Goal: Task Accomplishment & Management: Manage account settings

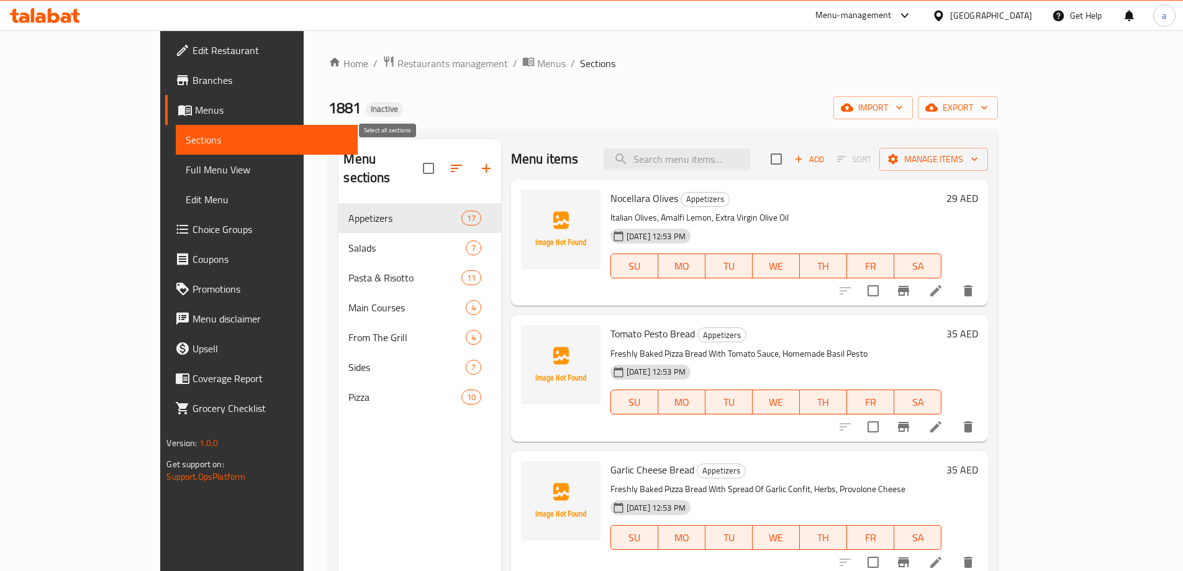
click at [416, 159] on input "checkbox" at bounding box center [429, 168] width 26 height 26
checkbox input "true"
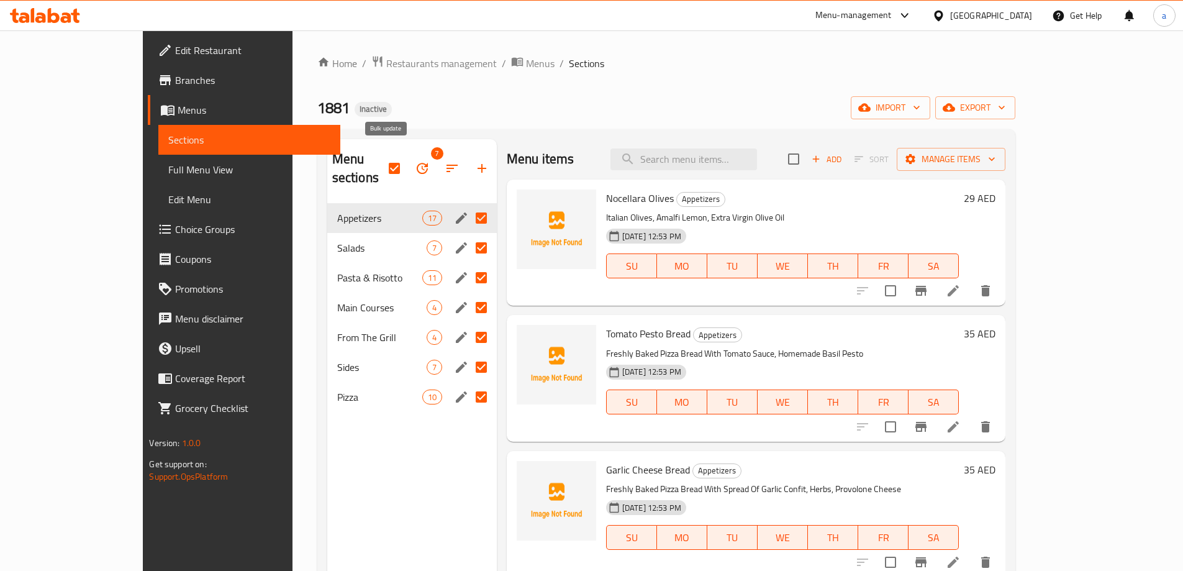
click at [417, 163] on icon "button" at bounding box center [422, 168] width 11 height 11
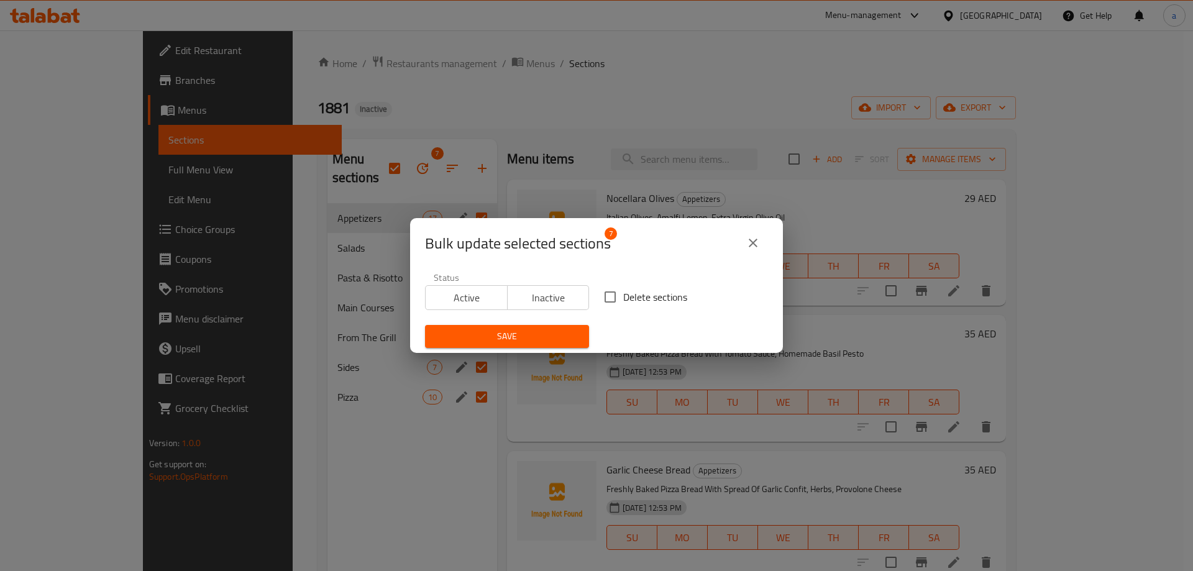
click at [616, 295] on input "Delete sections" at bounding box center [610, 297] width 26 height 26
checkbox input "true"
click at [566, 327] on button "Save" at bounding box center [507, 336] width 164 height 23
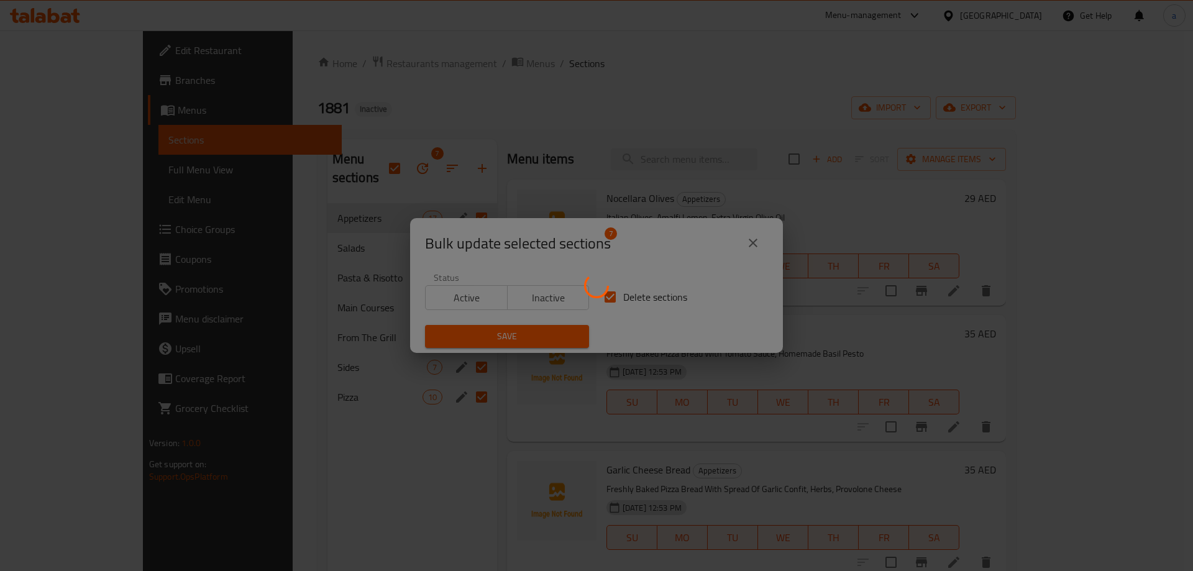
checkbox input "false"
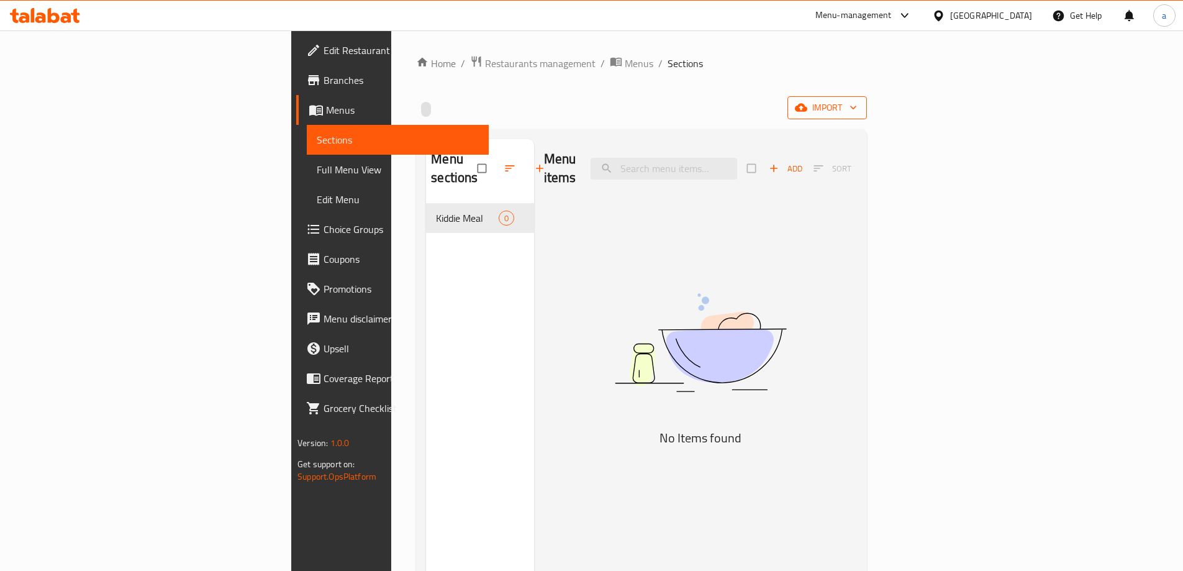
click at [808, 104] on icon "button" at bounding box center [801, 107] width 12 height 12
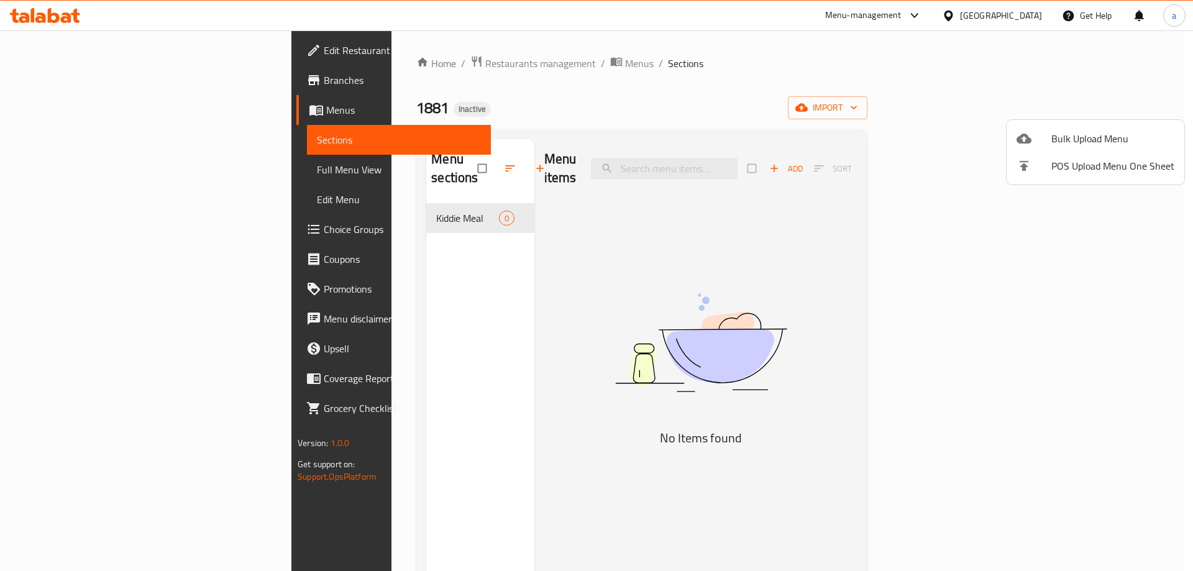
click at [337, 201] on div at bounding box center [596, 285] width 1193 height 571
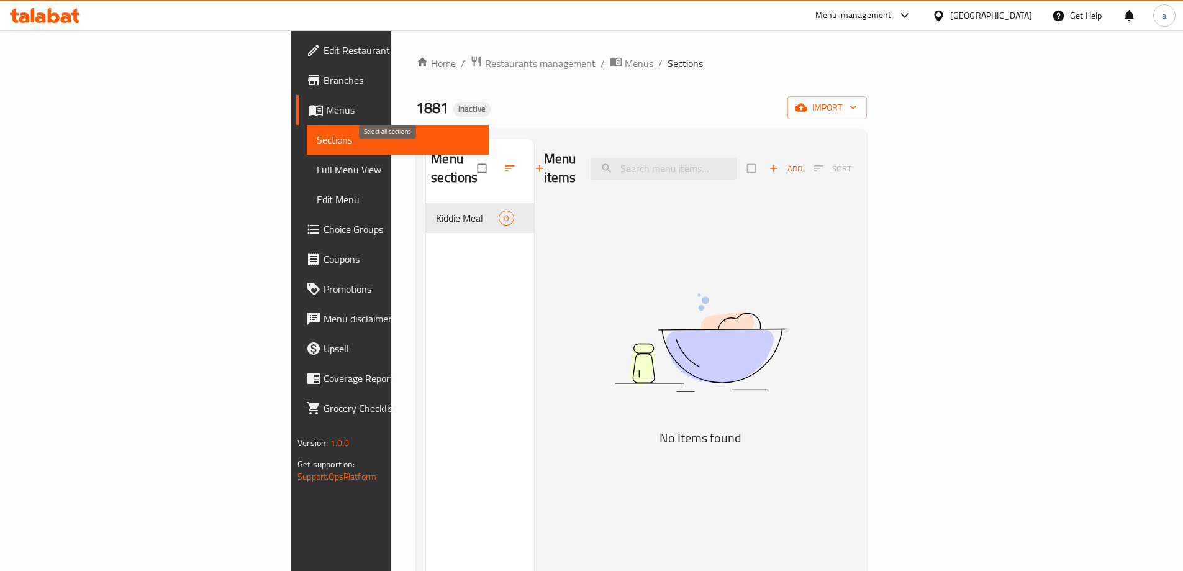
click at [470, 158] on input "checkbox" at bounding box center [483, 169] width 26 height 24
checkbox input "true"
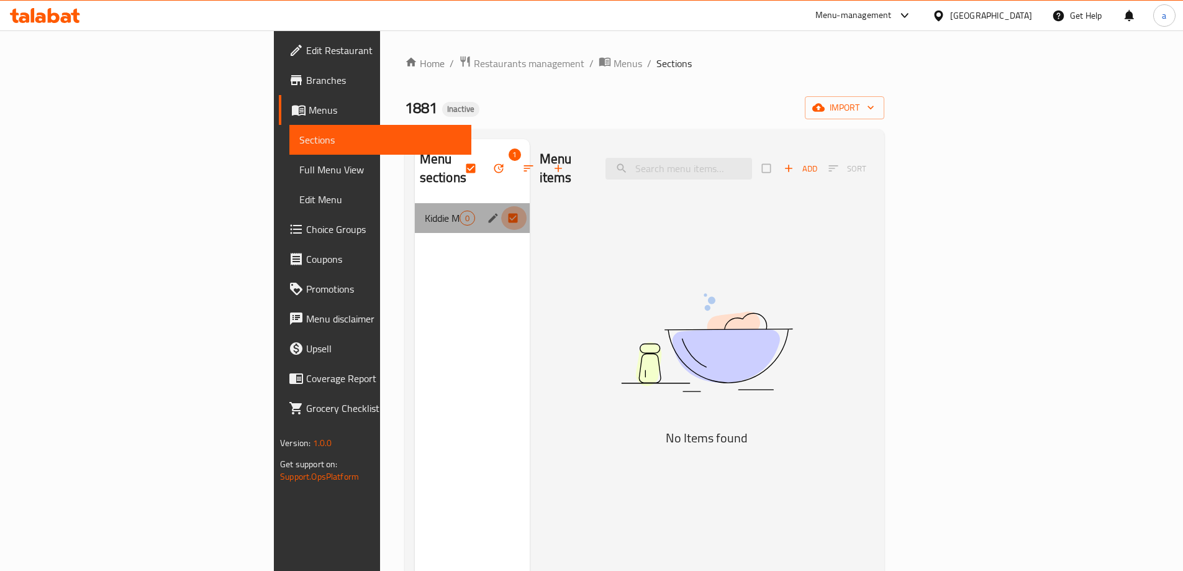
click at [501, 206] on input "Menu sections" at bounding box center [514, 218] width 26 height 24
checkbox input "false"
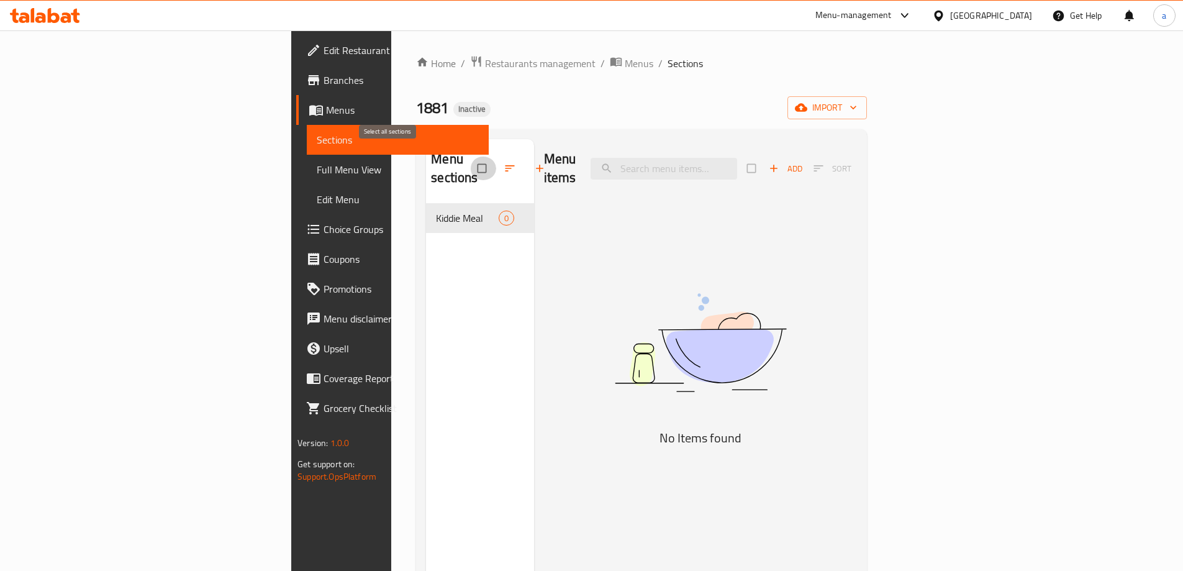
click at [470, 157] on input "checkbox" at bounding box center [483, 169] width 26 height 24
checkbox input "true"
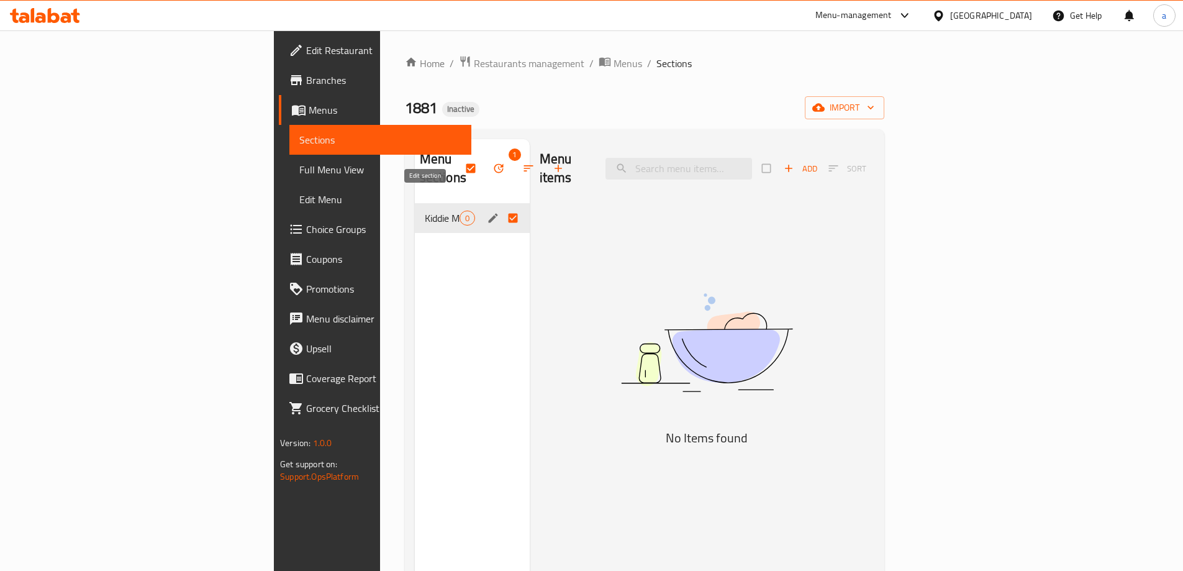
click at [488, 213] on icon "edit" at bounding box center [492, 217] width 9 height 9
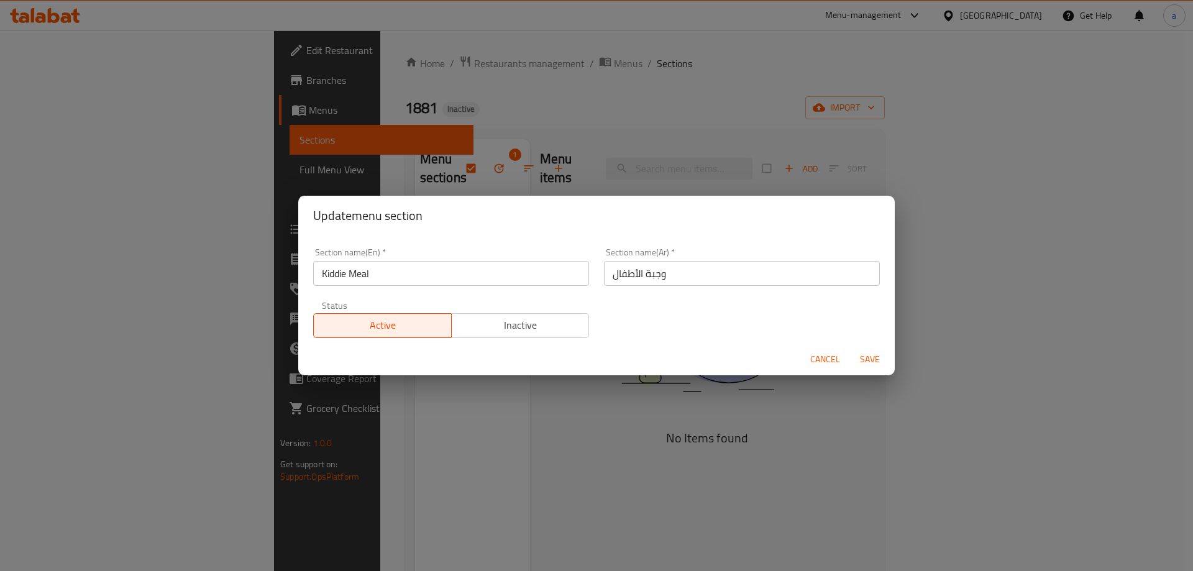
click at [457, 188] on div "Update menu section Section name(En)   * Kiddie Meal Section name(En) * Section…" at bounding box center [596, 285] width 1193 height 571
click at [429, 186] on div "Update menu section Section name(En)   * Kiddie Meal Section name(En) * Section…" at bounding box center [596, 285] width 1193 height 571
drag, startPoint x: 827, startPoint y: 355, endPoint x: 680, endPoint y: 317, distance: 152.6
click at [827, 356] on span "Cancel" at bounding box center [825, 360] width 30 height 16
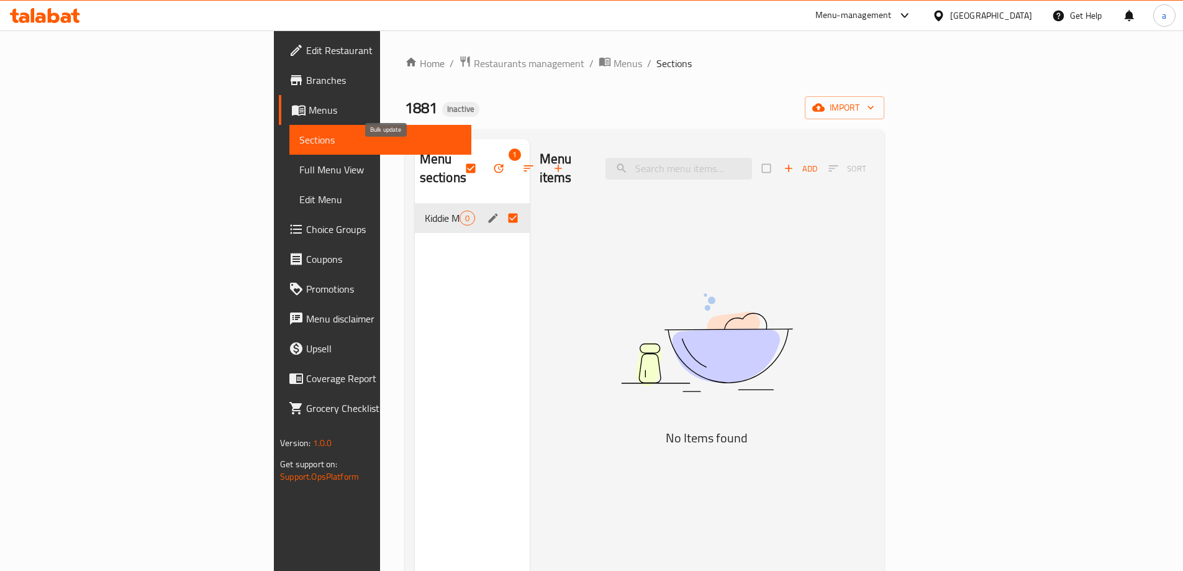
click at [493, 162] on icon "button" at bounding box center [499, 168] width 12 height 12
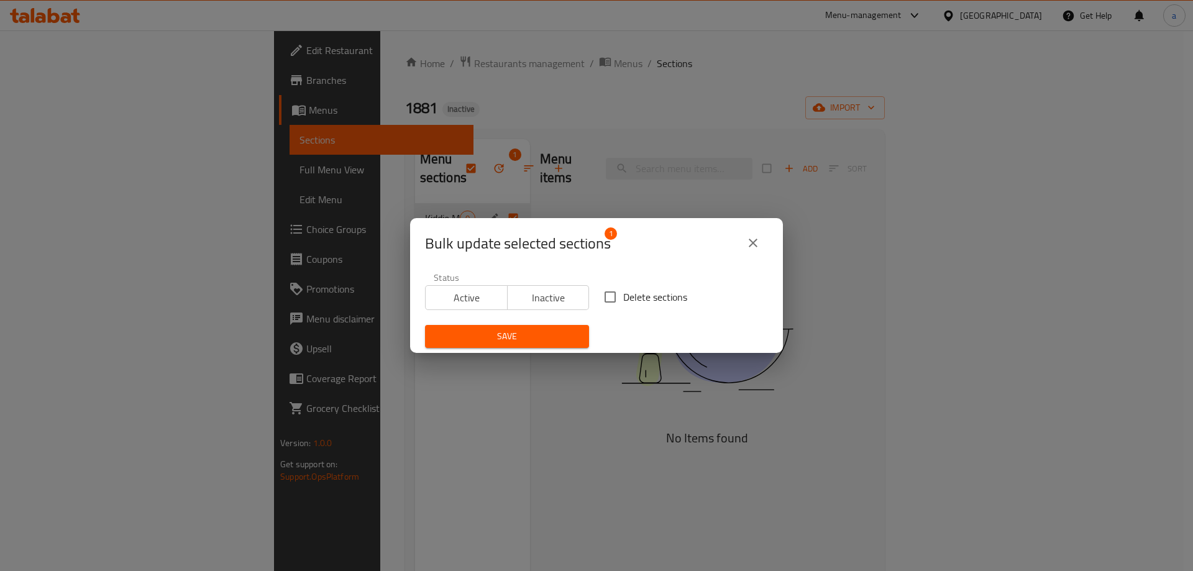
click at [624, 295] on span "Delete sections" at bounding box center [655, 296] width 64 height 15
click at [623, 295] on input "Delete sections" at bounding box center [610, 297] width 26 height 26
checkbox input "true"
click at [570, 327] on button "Save" at bounding box center [507, 336] width 164 height 23
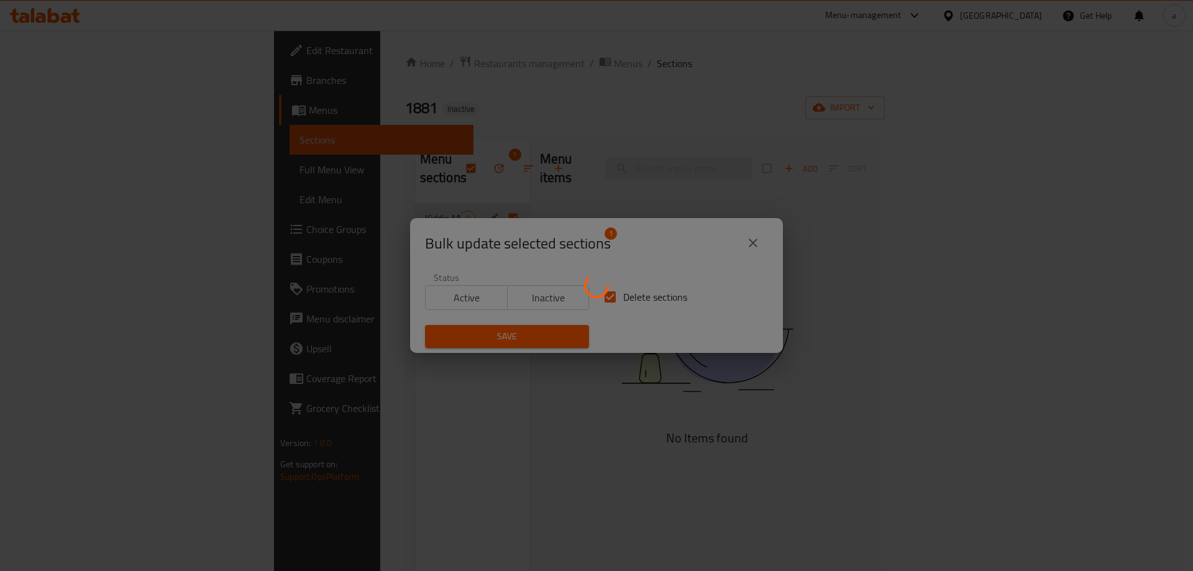
checkbox input "false"
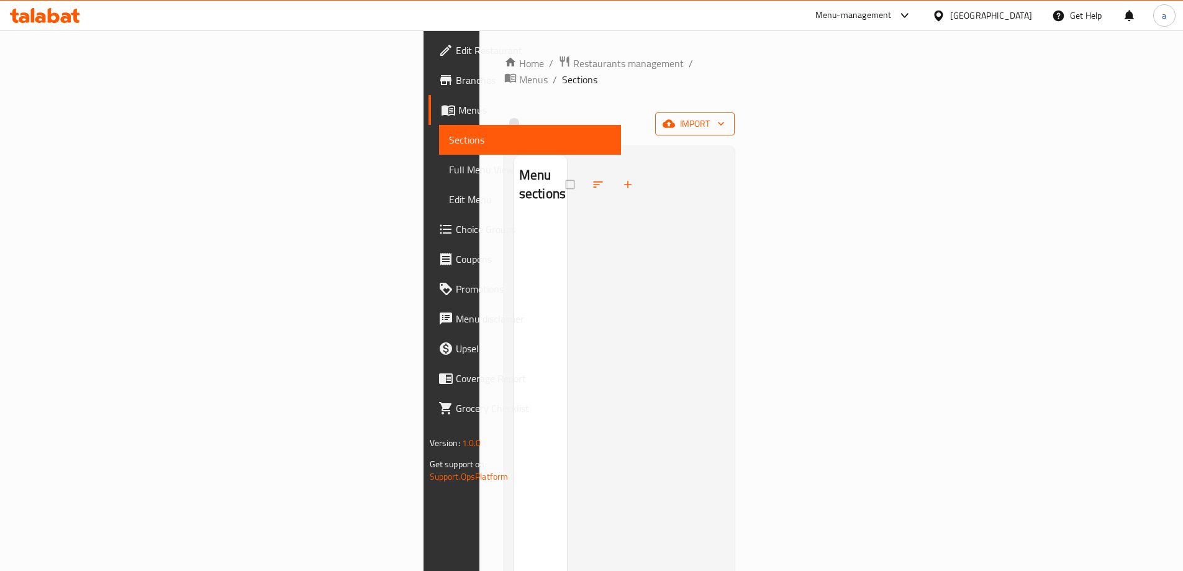
click at [725, 116] on span "import" at bounding box center [695, 124] width 60 height 16
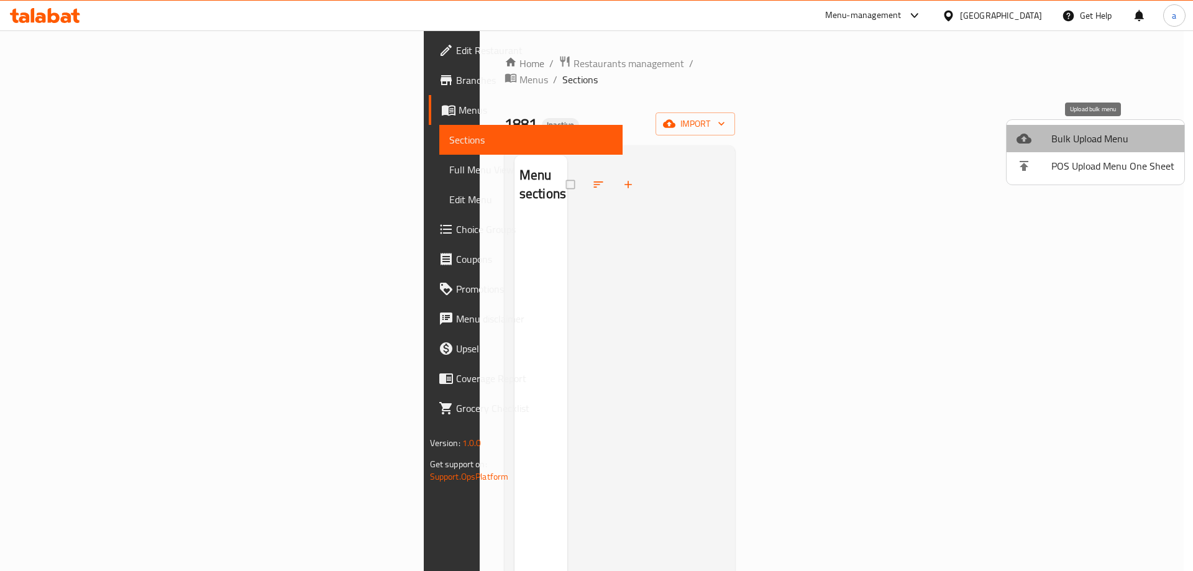
click at [1117, 146] on span "Bulk Upload Menu" at bounding box center [1112, 138] width 123 height 15
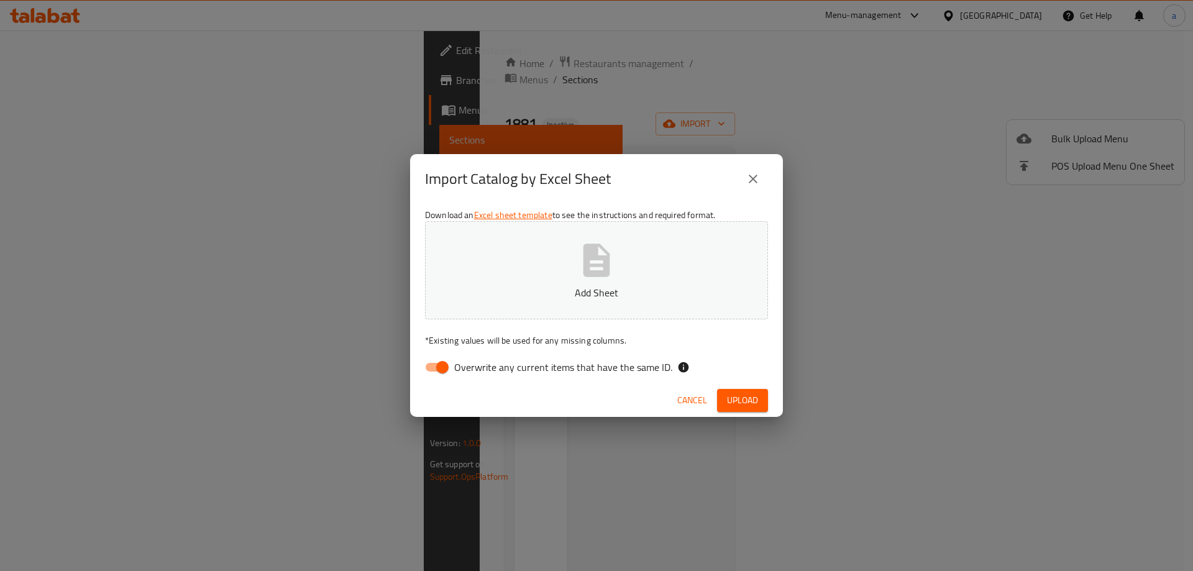
click at [437, 364] on input "Overwrite any current items that have the same ID." at bounding box center [442, 367] width 71 height 24
checkbox input "false"
click at [736, 397] on span "Upload" at bounding box center [742, 401] width 31 height 16
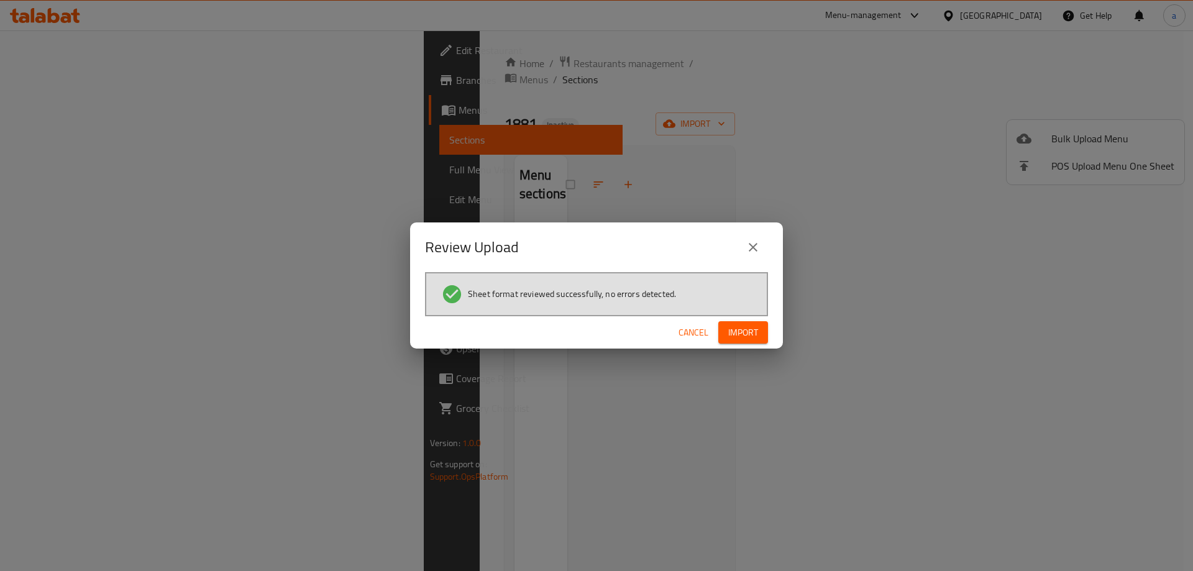
click at [742, 326] on span "Import" at bounding box center [743, 333] width 30 height 16
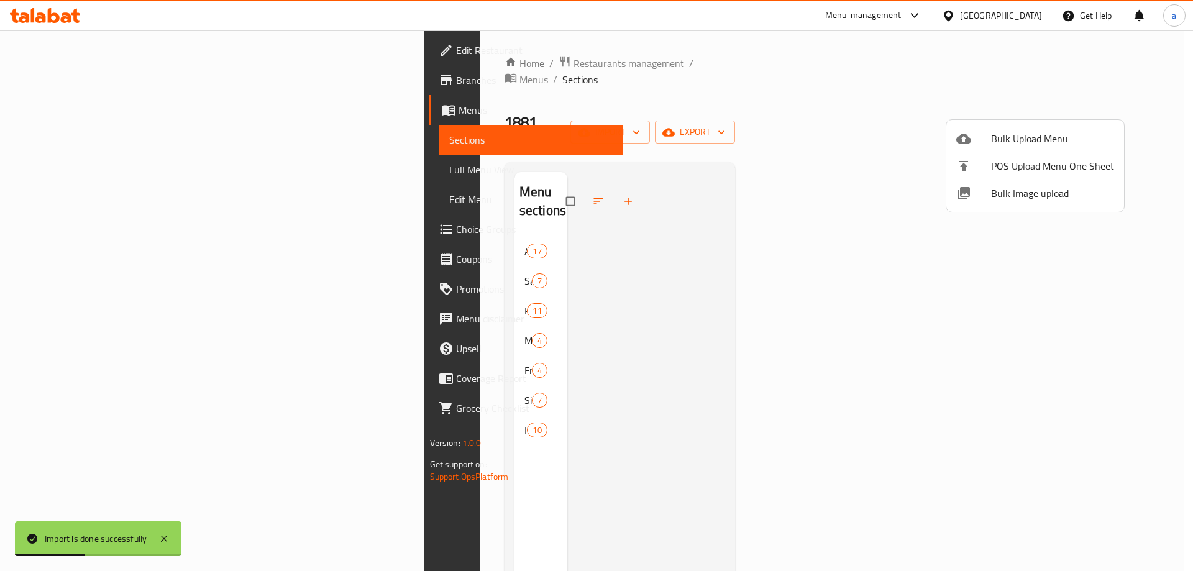
click at [84, 171] on div at bounding box center [596, 285] width 1193 height 571
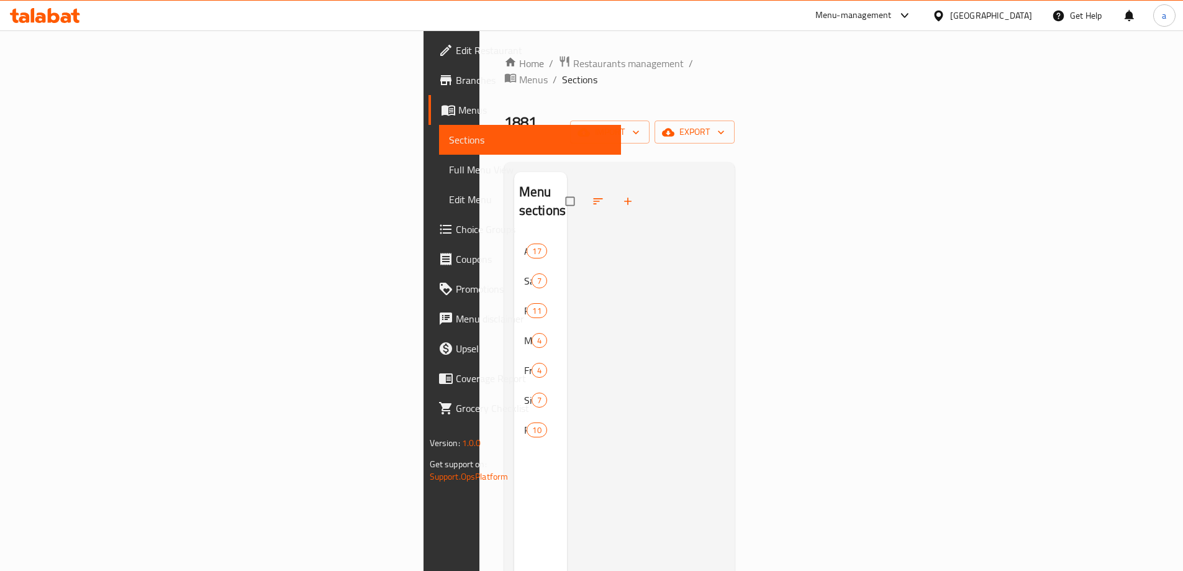
click at [449, 171] on span "Full Menu View" at bounding box center [530, 169] width 162 height 15
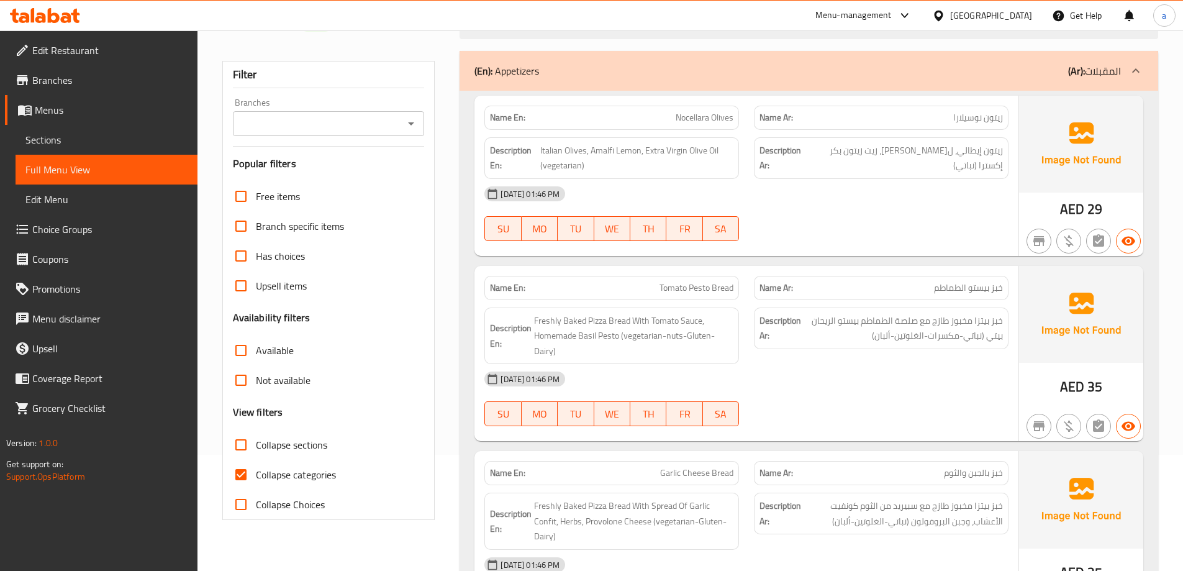
scroll to position [124, 0]
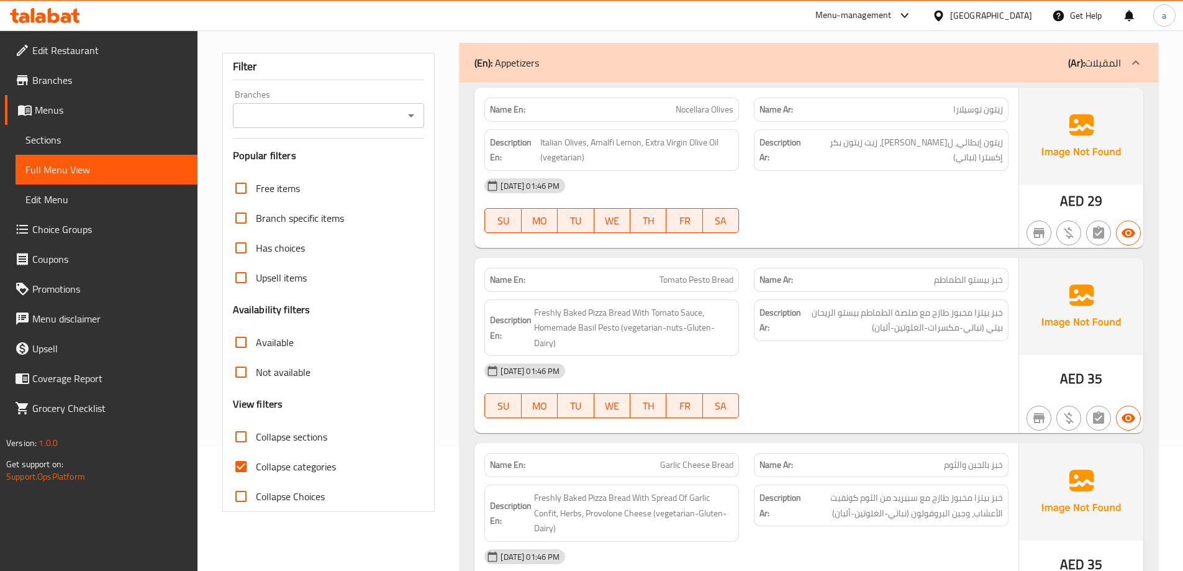
click at [245, 463] on input "Collapse categories" at bounding box center [241, 467] width 30 height 30
checkbox input "false"
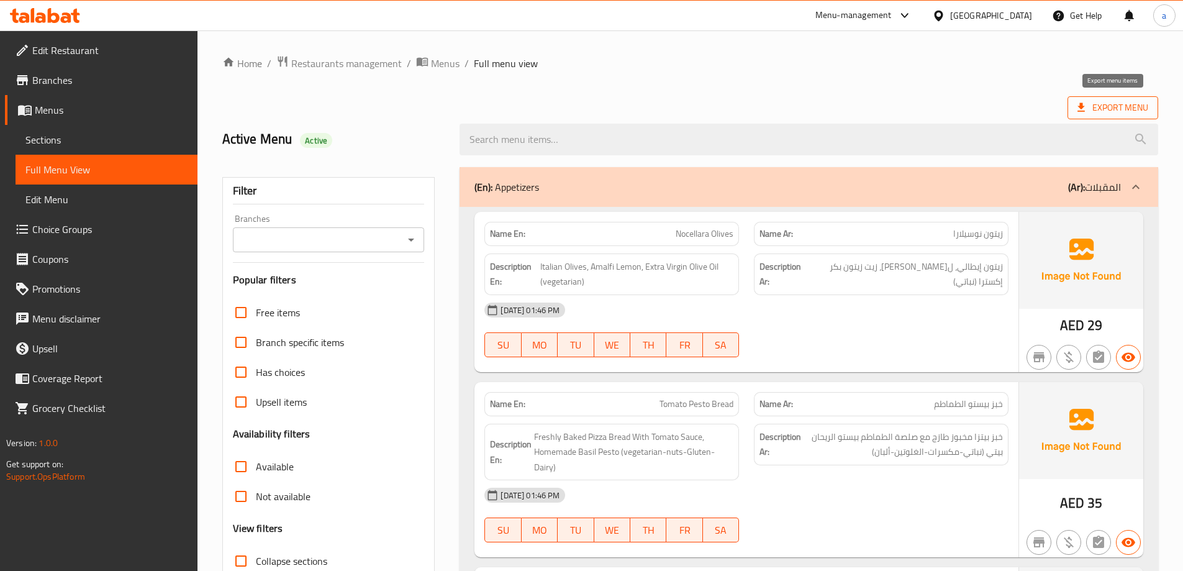
click at [1119, 104] on span "Export Menu" at bounding box center [1113, 108] width 71 height 16
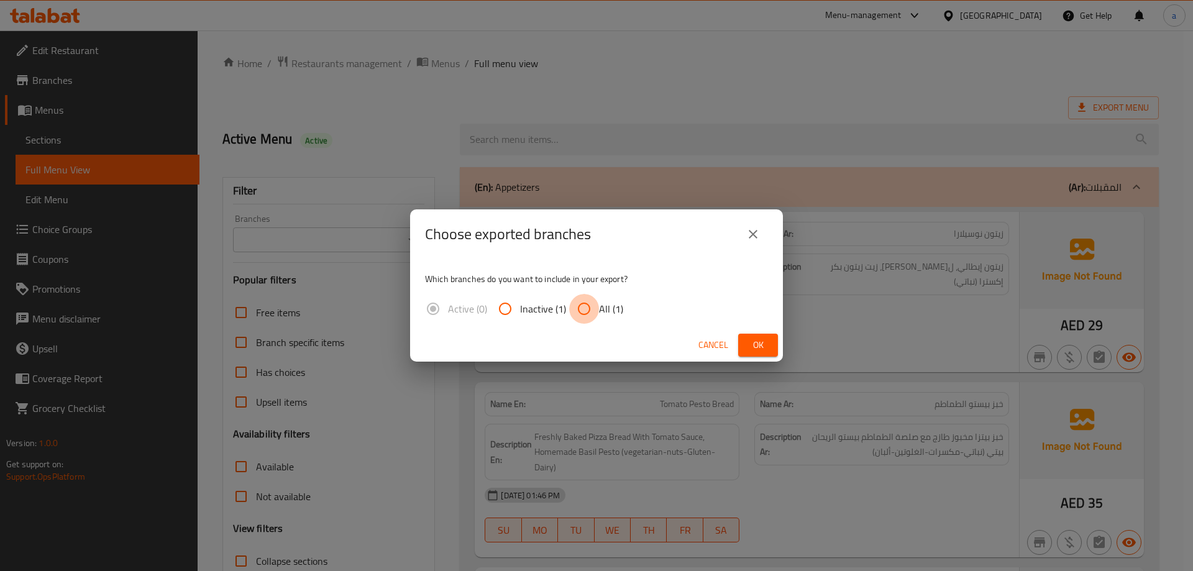
click at [575, 304] on input "All (1)" at bounding box center [584, 309] width 30 height 30
radio input "true"
click at [757, 345] on span "Ok" at bounding box center [758, 345] width 20 height 16
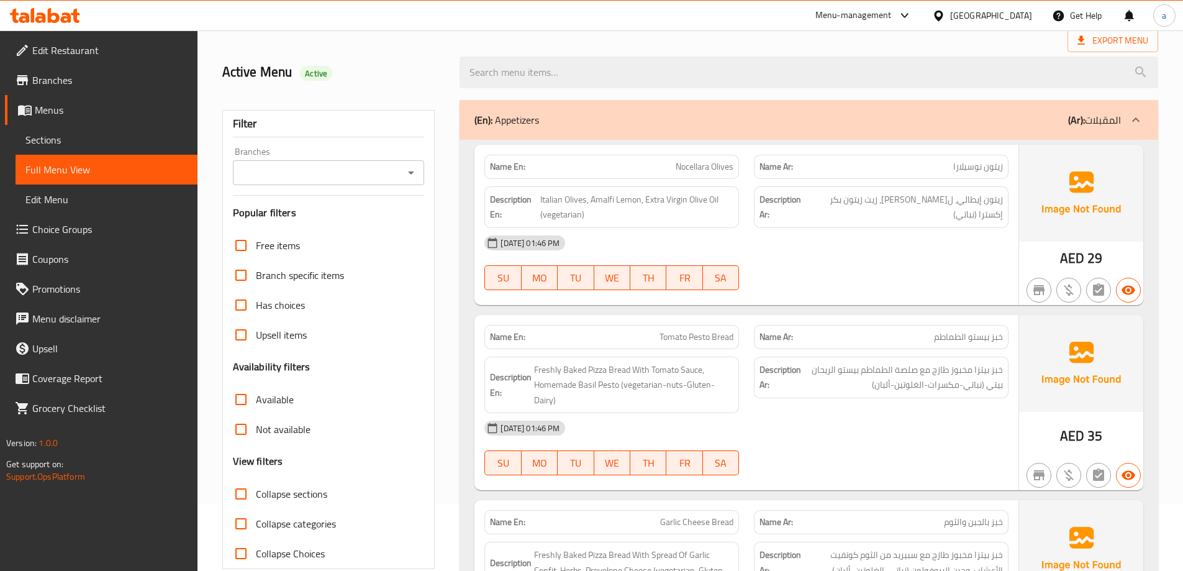
scroll to position [186, 0]
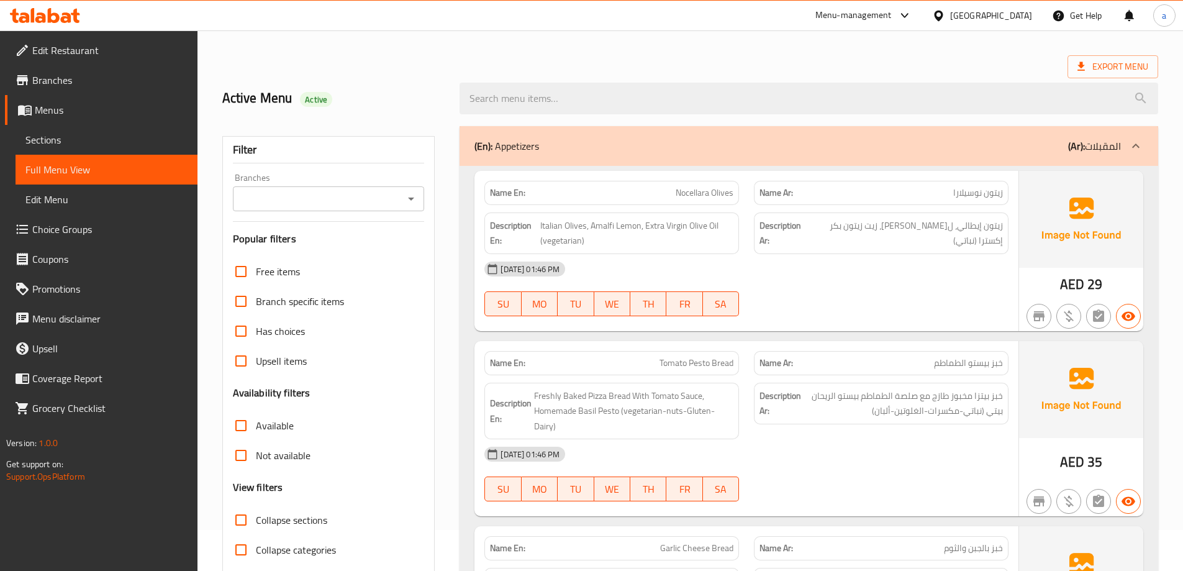
scroll to position [62, 0]
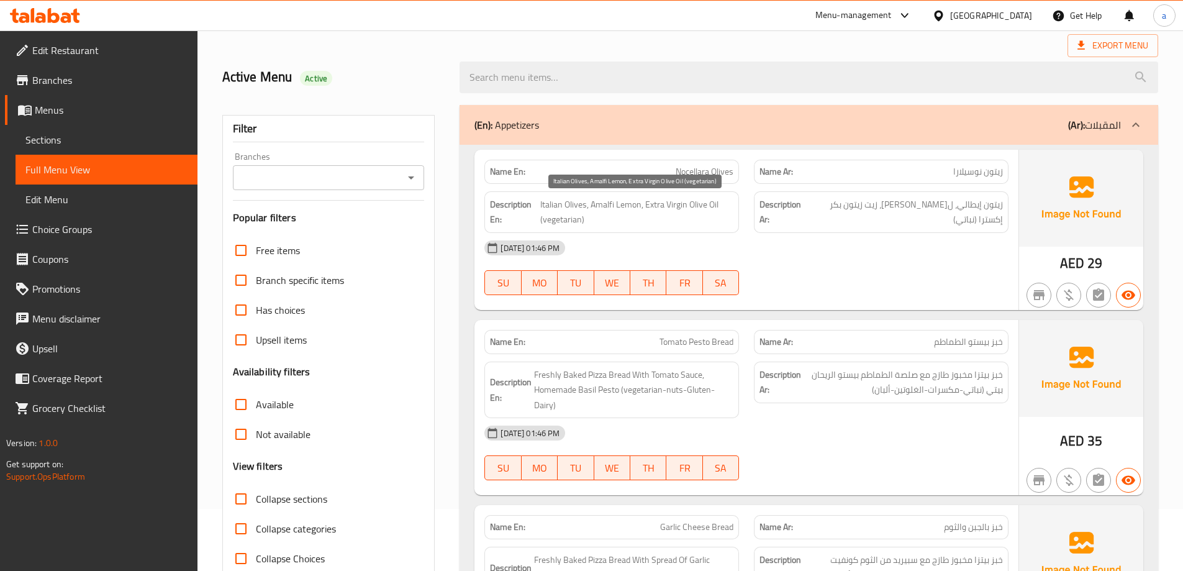
click at [676, 205] on span "Italian Olives, Amalfi Lemon, Extra Virgin Olive Oil (vegetarian)" at bounding box center [636, 212] width 193 height 30
copy span "Virgin"
click at [670, 208] on span "Italian Olives, Amalfi Lemon, Extra Virgin Olive Oil (vegetarian)" at bounding box center [636, 212] width 193 height 30
drag, startPoint x: 667, startPoint y: 206, endPoint x: 698, endPoint y: 214, distance: 32.1
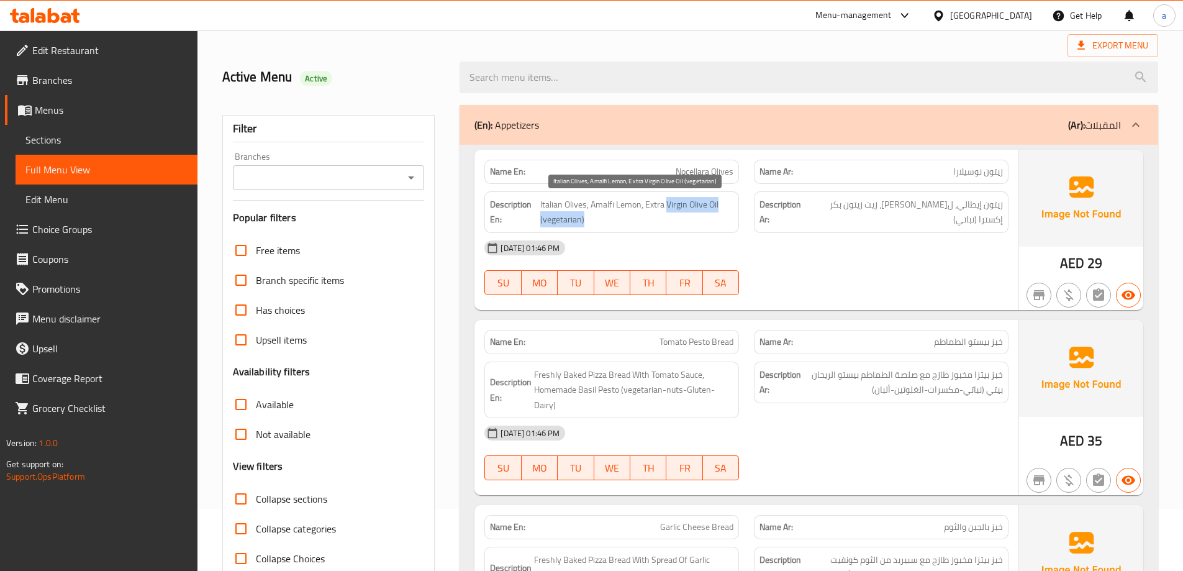
click at [698, 214] on span "Italian Olives, Amalfi Lemon, Extra Virgin Olive Oil (vegetarian)" at bounding box center [636, 212] width 193 height 30
click at [694, 204] on span "Italian Olives, Amalfi Lemon, Extra Virgin Olive Oil (vegetarian)" at bounding box center [636, 212] width 193 height 30
drag, startPoint x: 644, startPoint y: 202, endPoint x: 695, endPoint y: 225, distance: 55.9
click at [695, 225] on span "Italian Olives, Amalfi Lemon, Extra Virgin Olive Oil (vegetarian)" at bounding box center [636, 212] width 193 height 30
copy span "Extra Virgin Olive Oil (vegetarian)"
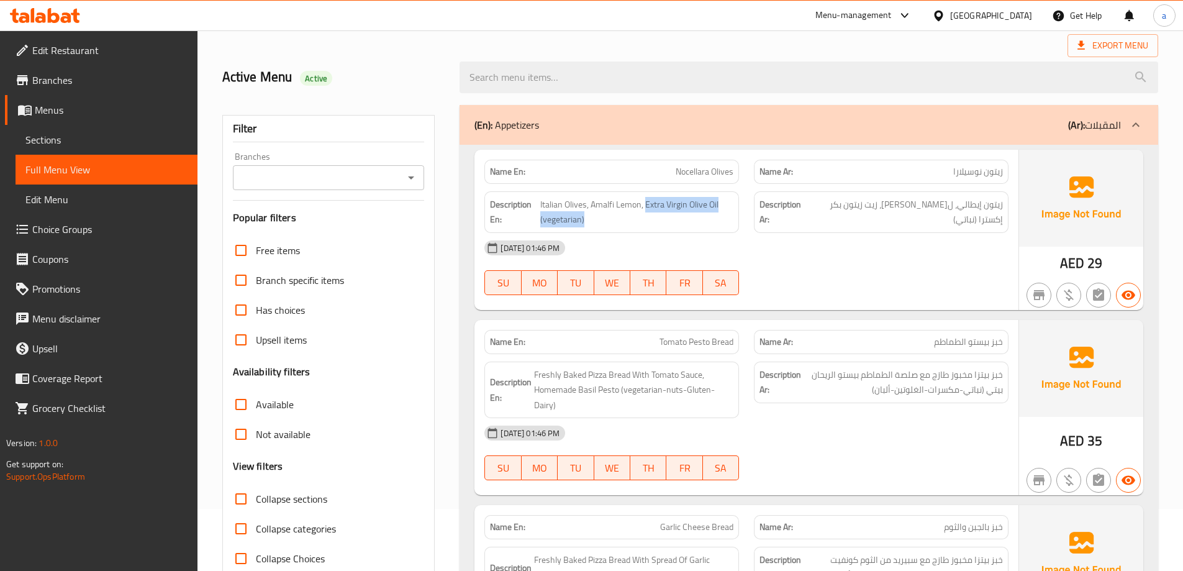
click at [826, 286] on div "15-10-2025 01:46 PM SU MO TU WE TH FR SA" at bounding box center [746, 268] width 539 height 70
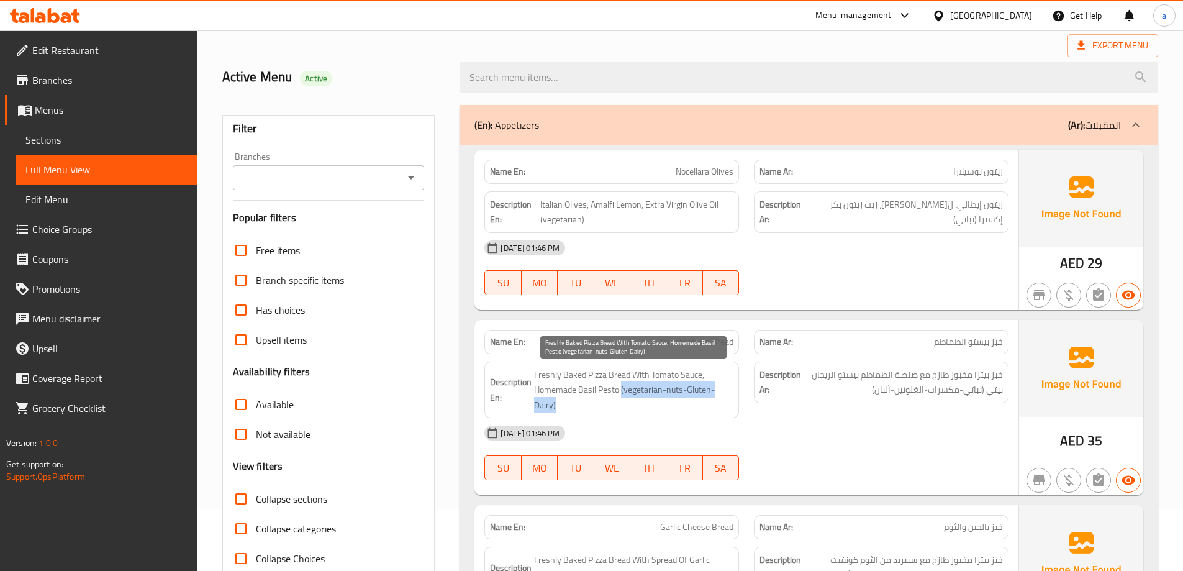
drag, startPoint x: 622, startPoint y: 388, endPoint x: 675, endPoint y: 406, distance: 56.4
click at [675, 406] on span "Freshly Baked Pizza Bread With Tomato Sauce, Homemade Basil Pesto (vegetarian-n…" at bounding box center [633, 390] width 199 height 46
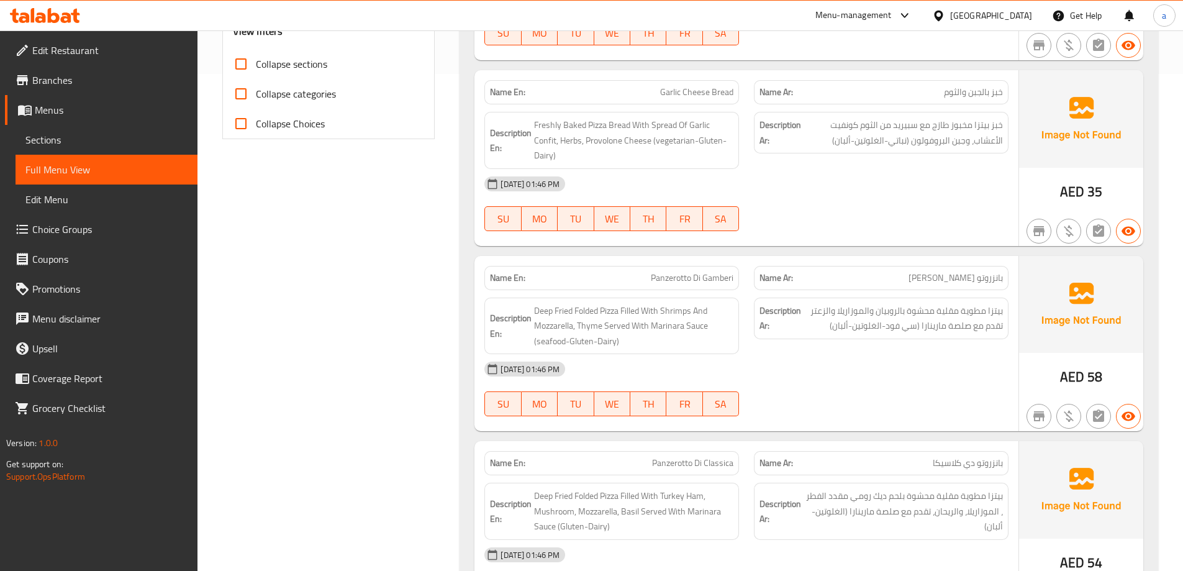
scroll to position [932, 0]
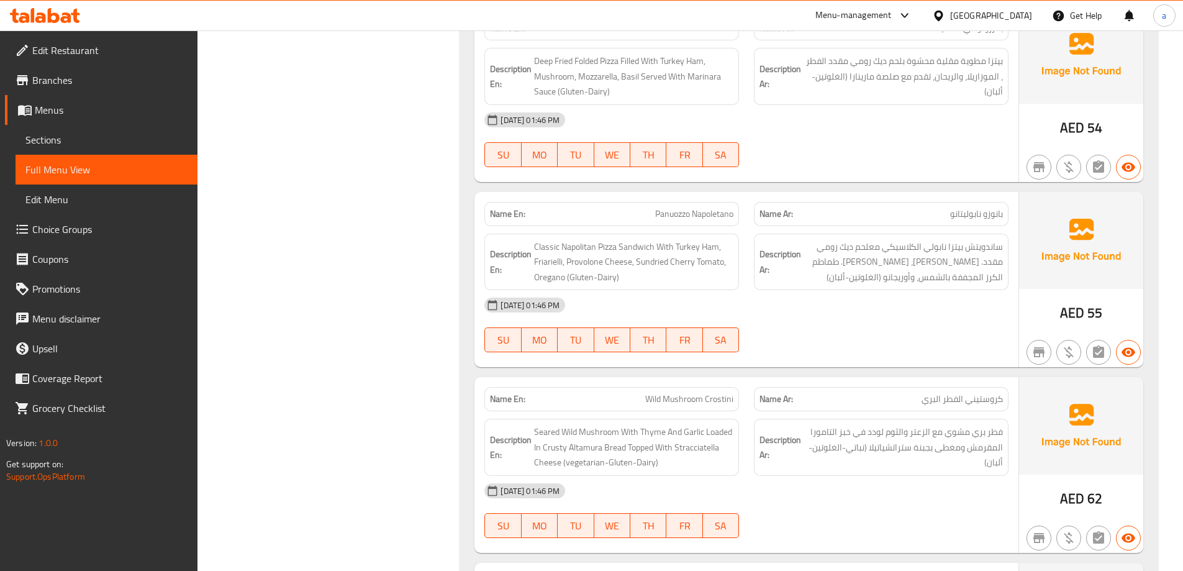
click at [993, 227] on div "Description Ar: ساندويتش بيتزا نابولي الكلاسيكي معلحم ديك رومي مقدد. فريارييلي،…" at bounding box center [882, 262] width 270 height 72
click at [973, 243] on span "ساندويتش بيتزا نابولي الكلاسيكي معلحم ديك رومي مقدد. فريارييلي، جبن البروفولون.…" at bounding box center [903, 262] width 199 height 46
click at [860, 253] on span "ساندويتش بيتزا نابولي الكلاسيكي معلحم ديك رومي مقدد. فريارييلي، جبن البروفولون.…" at bounding box center [903, 262] width 199 height 46
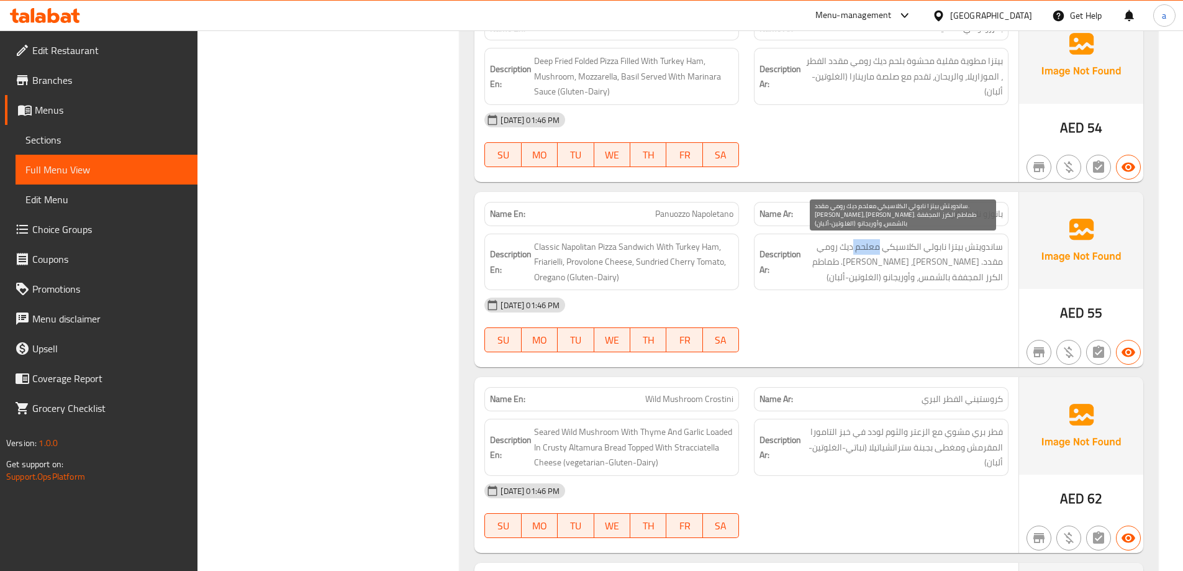
click at [860, 253] on span "ساندويتش بيتزا نابولي الكلاسيكي معلحم ديك رومي مقدد. فريارييلي، جبن البروفولون.…" at bounding box center [903, 262] width 199 height 46
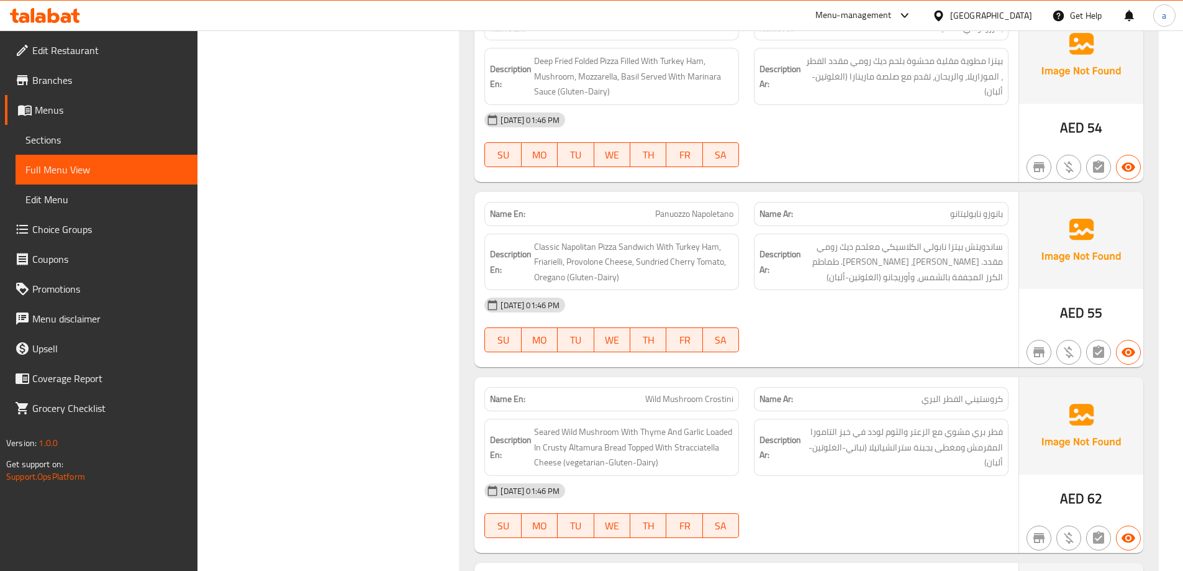
click at [722, 218] on span "Panuozzo Napoletano" at bounding box center [694, 213] width 78 height 13
copy span "Panuozzo Napoletano"
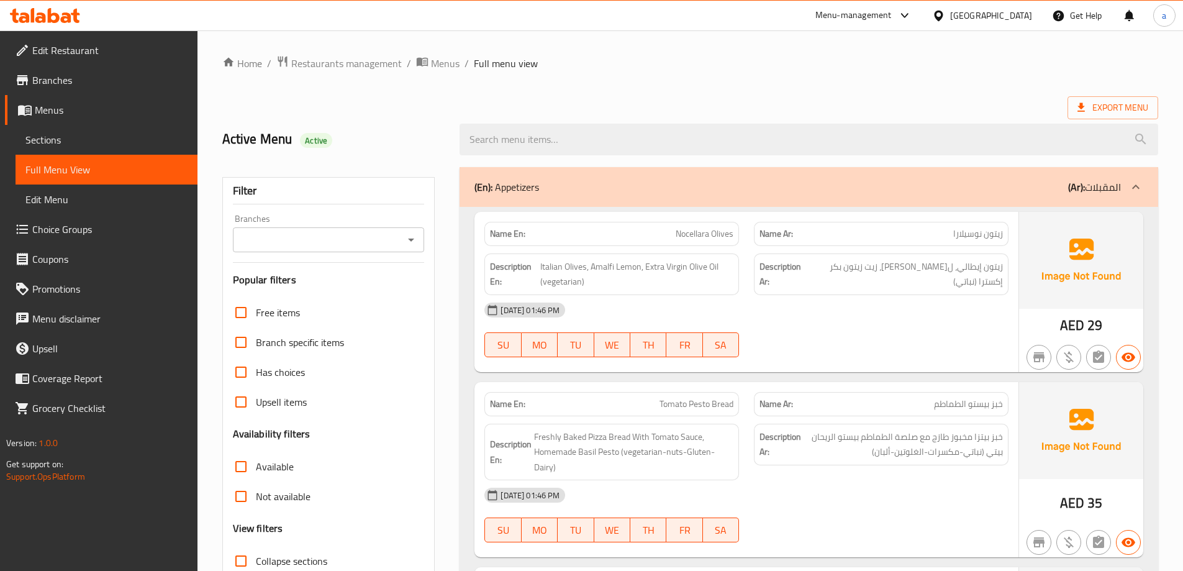
click at [84, 140] on span "Sections" at bounding box center [106, 139] width 162 height 15
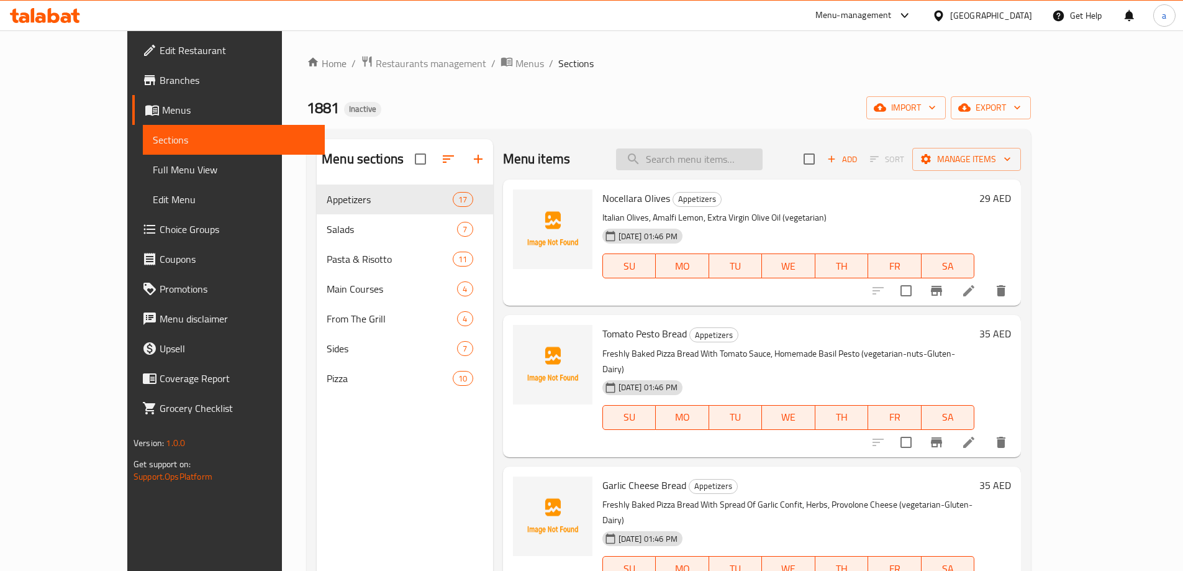
drag, startPoint x: 701, startPoint y: 151, endPoint x: 709, endPoint y: 164, distance: 15.3
click at [701, 151] on input "search" at bounding box center [689, 159] width 147 height 22
paste input "Panuozzo Napoletano"
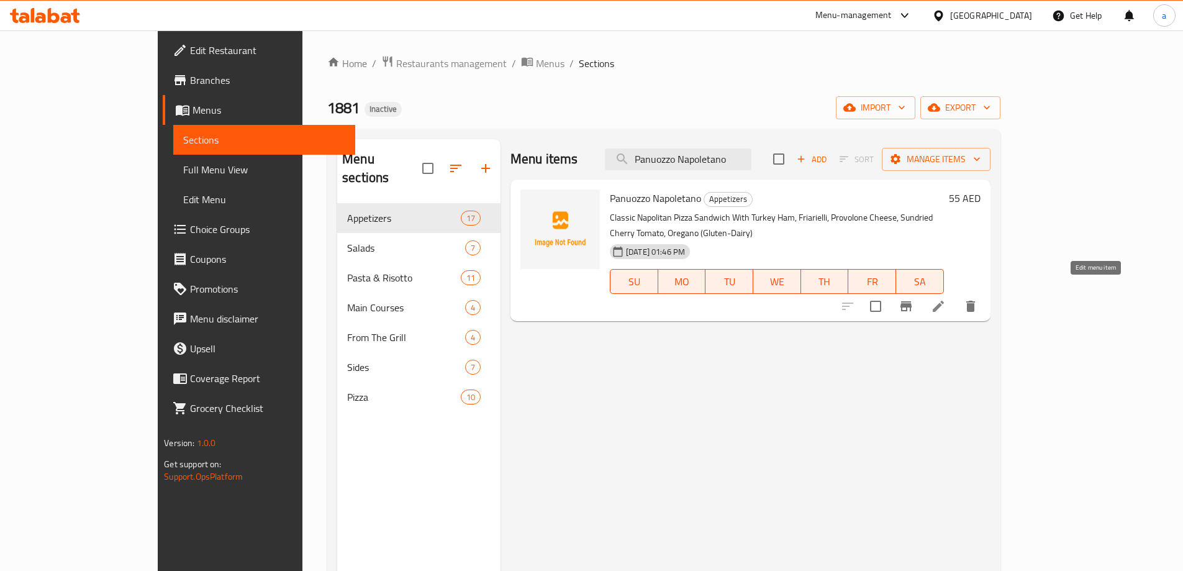
type input "Panuozzo Napoletano"
click at [944, 301] on icon at bounding box center [938, 306] width 11 height 11
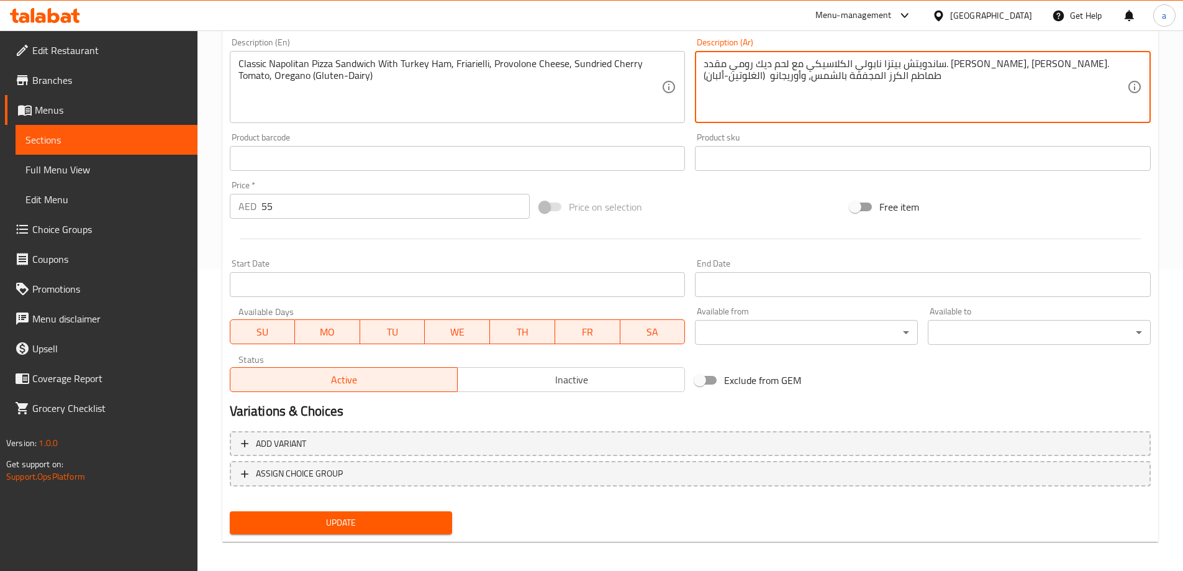
scroll to position [307, 0]
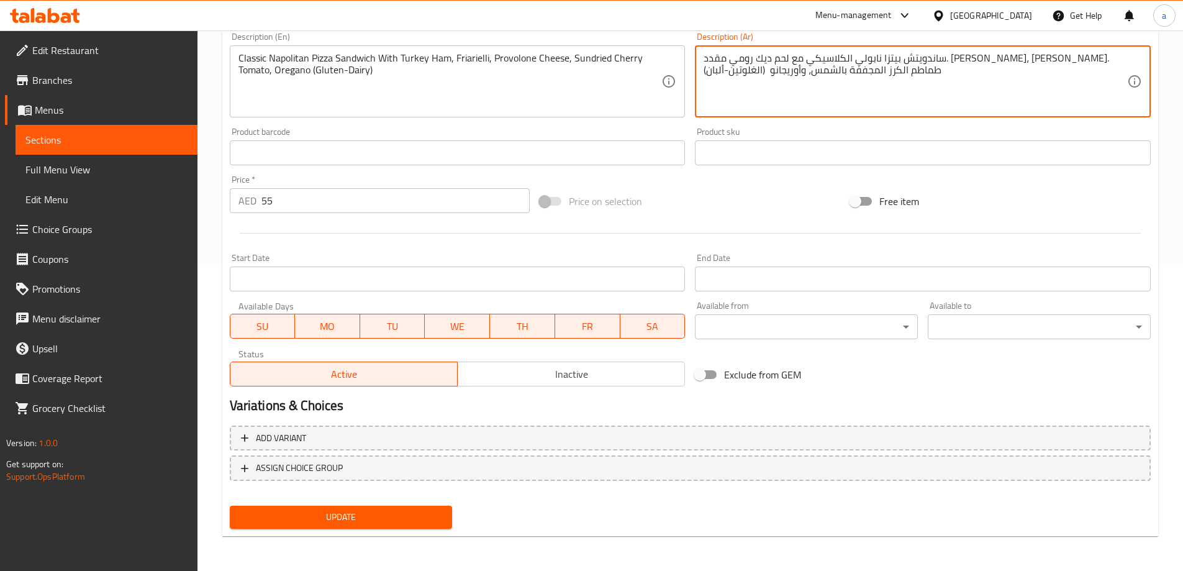
type textarea "ساندويتش بيتزا نابولي الكلاسيكي مع لحم ديك رومي مقدد. [PERSON_NAME]، [PERSON_NA…"
click at [394, 512] on span "Update" at bounding box center [341, 517] width 203 height 16
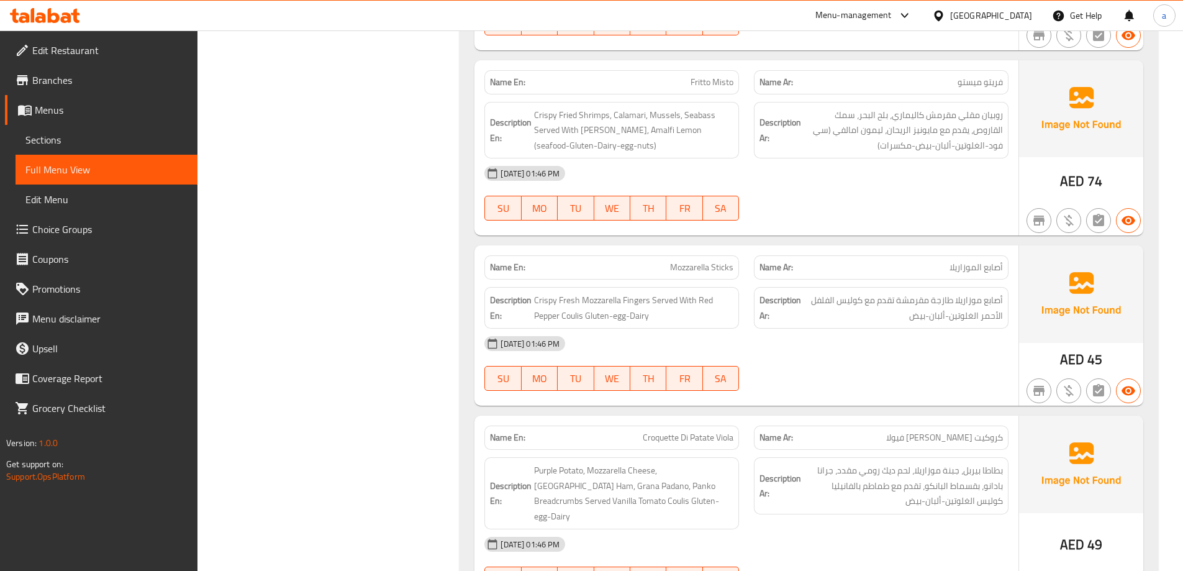
scroll to position [2298, 0]
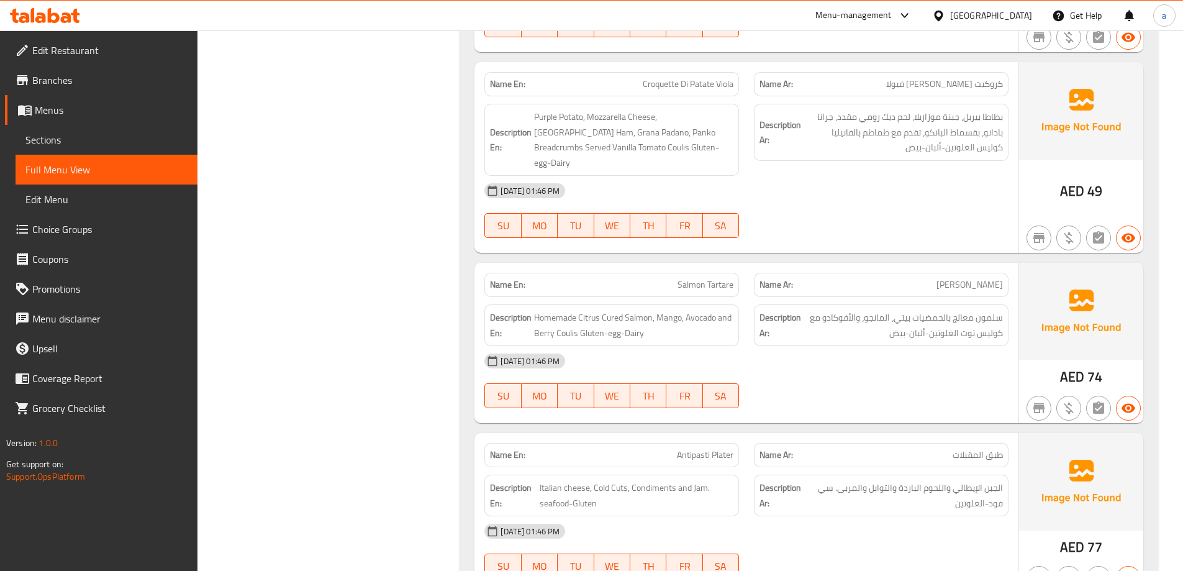
click at [712, 278] on span "Salmon Tartare" at bounding box center [706, 284] width 56 height 13
click at [614, 310] on span "Homemade Citrus Cured Salmon, Mango, Avocado and Berry Coulis Gluten-egg-Dairy" at bounding box center [633, 325] width 199 height 30
click at [616, 310] on span "Homemade Citrus Cured Salmon, Mango, Avocado and Berry Coulis Gluten-egg-Dairy" at bounding box center [633, 325] width 199 height 30
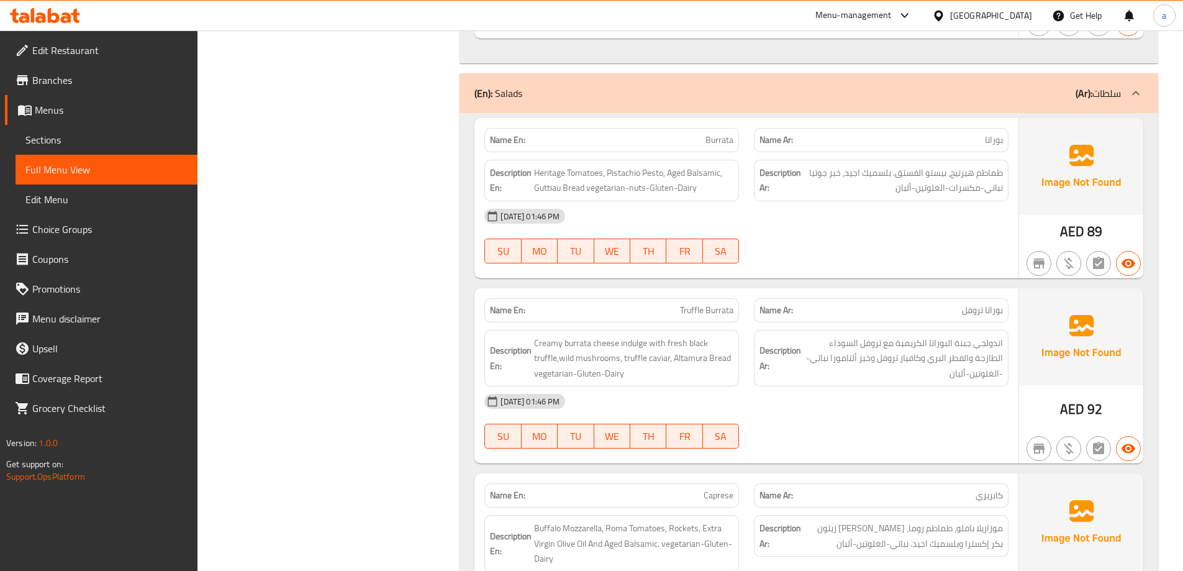
scroll to position [3354, 0]
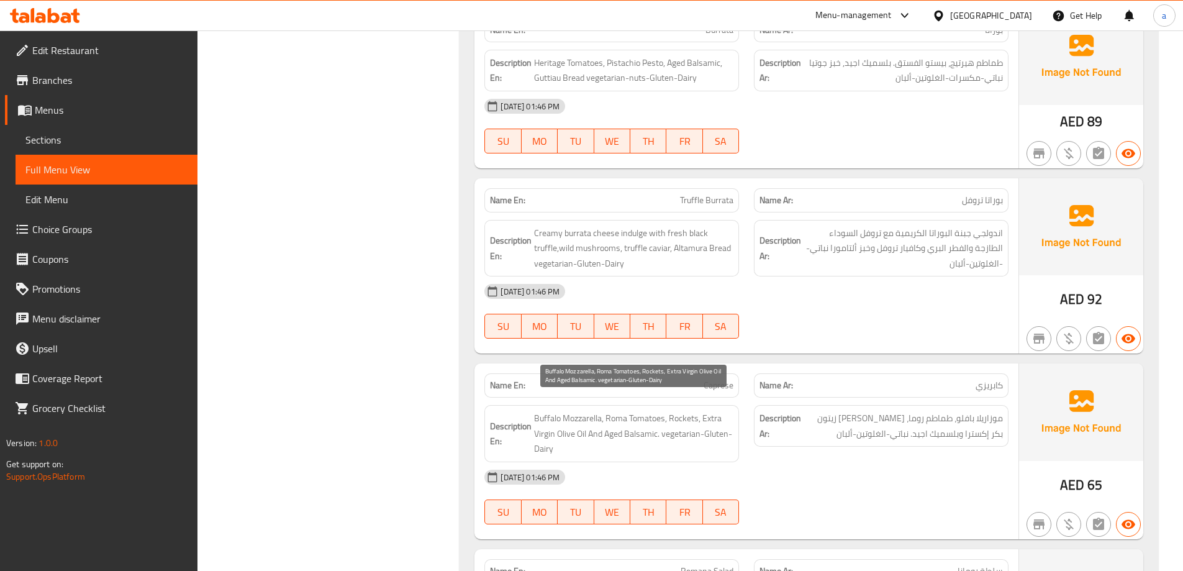
click at [574, 411] on span "Buffalo Mozzarella, Roma Tomatoes, Rockets, Extra Virgin Olive Oil And Aged Bal…" at bounding box center [633, 434] width 199 height 46
click at [573, 411] on span "Buffalo Mozzarella, Roma Tomatoes, Rockets, Extra Virgin Olive Oil And Aged Bal…" at bounding box center [633, 434] width 199 height 46
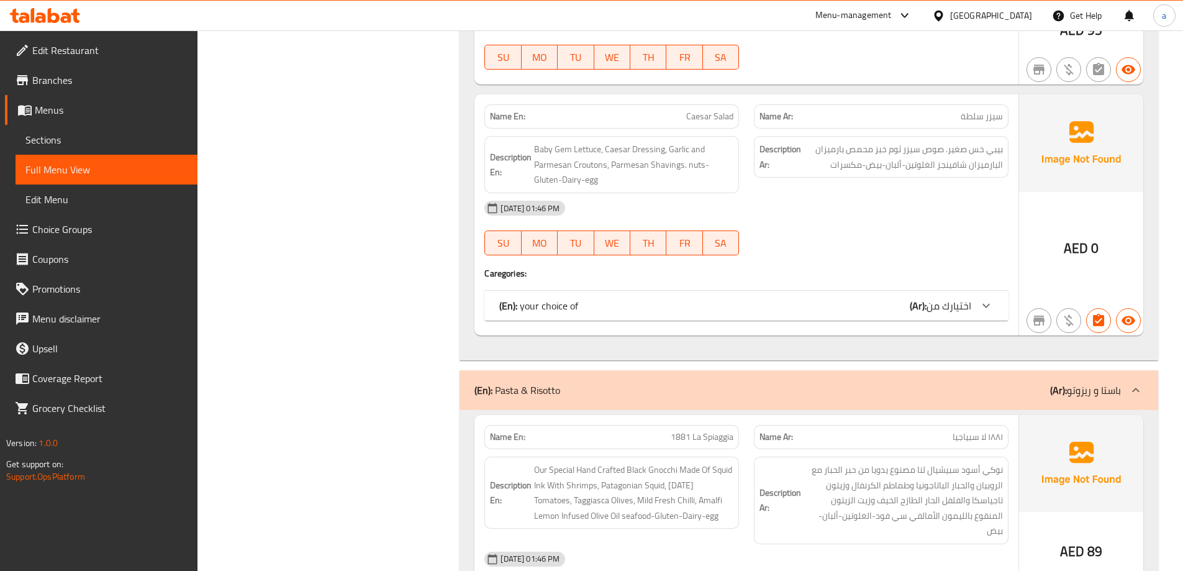
scroll to position [4410, 0]
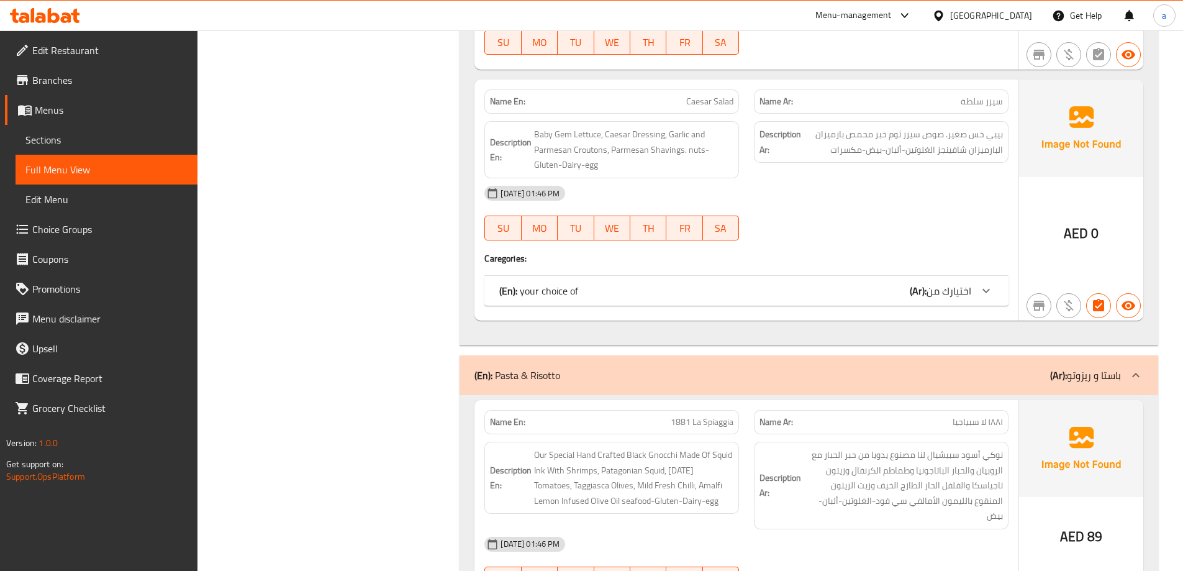
click at [878, 283] on div "(En): your choice of (Ar): اختيارك من" at bounding box center [735, 290] width 472 height 15
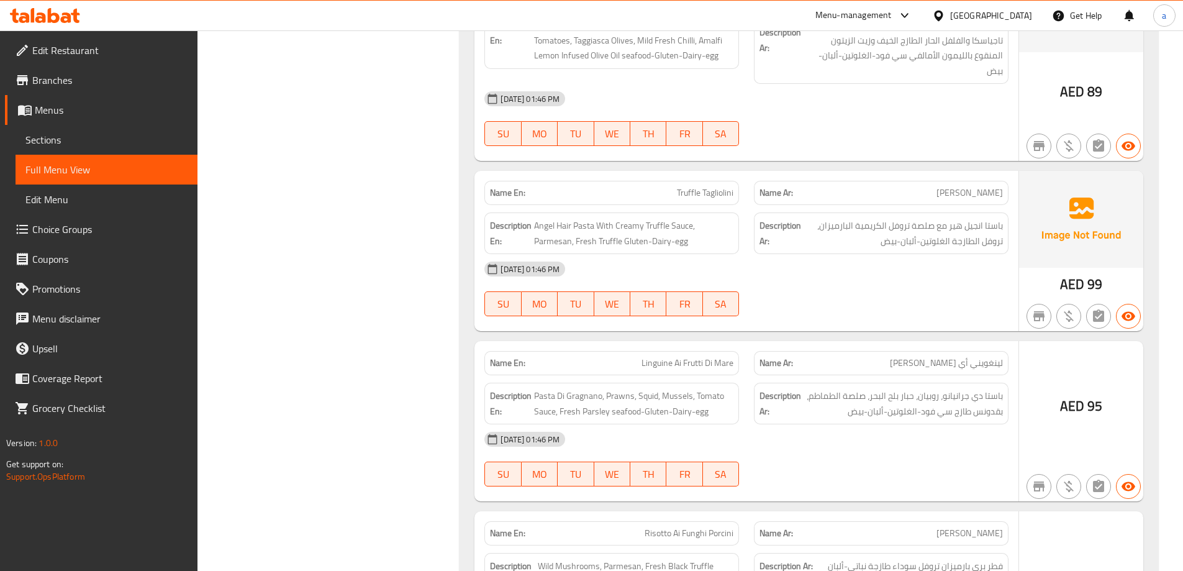
scroll to position [5094, 0]
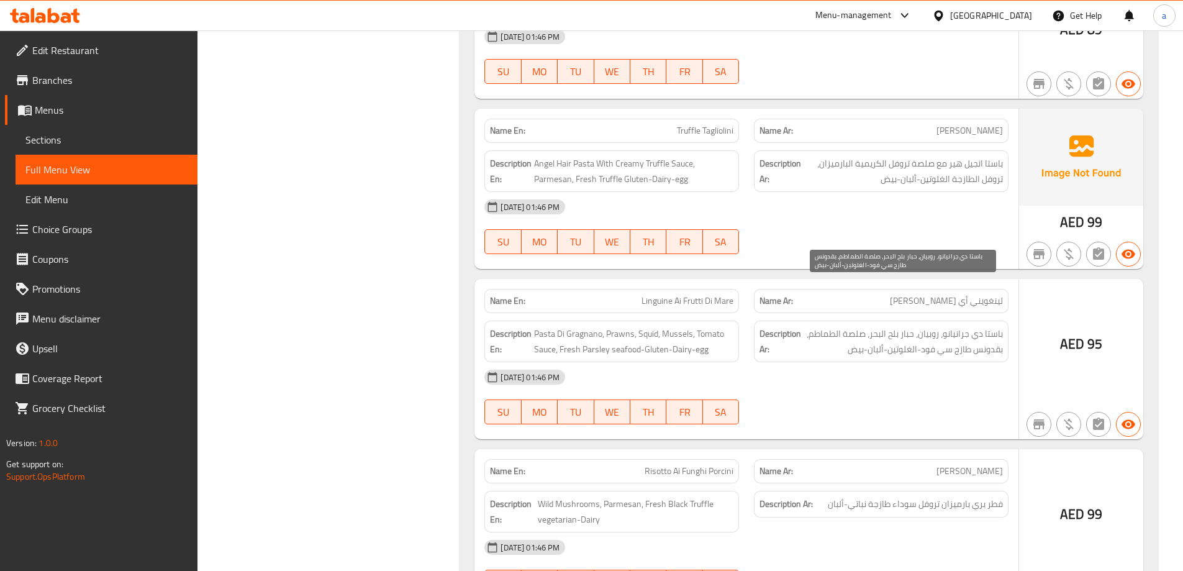
click at [907, 326] on span "باستا دي جرانيانو، روبيان، حبار بلح البحر، صلصة الطماطم، بقدونس طازج سي فود-الغ…" at bounding box center [903, 341] width 199 height 30
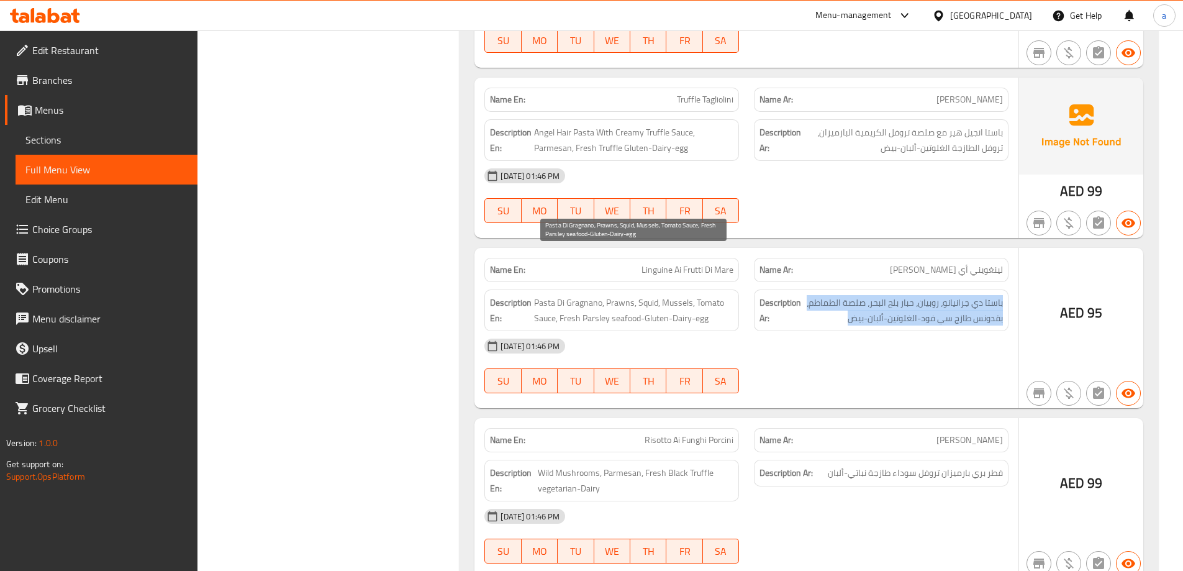
scroll to position [5156, 0]
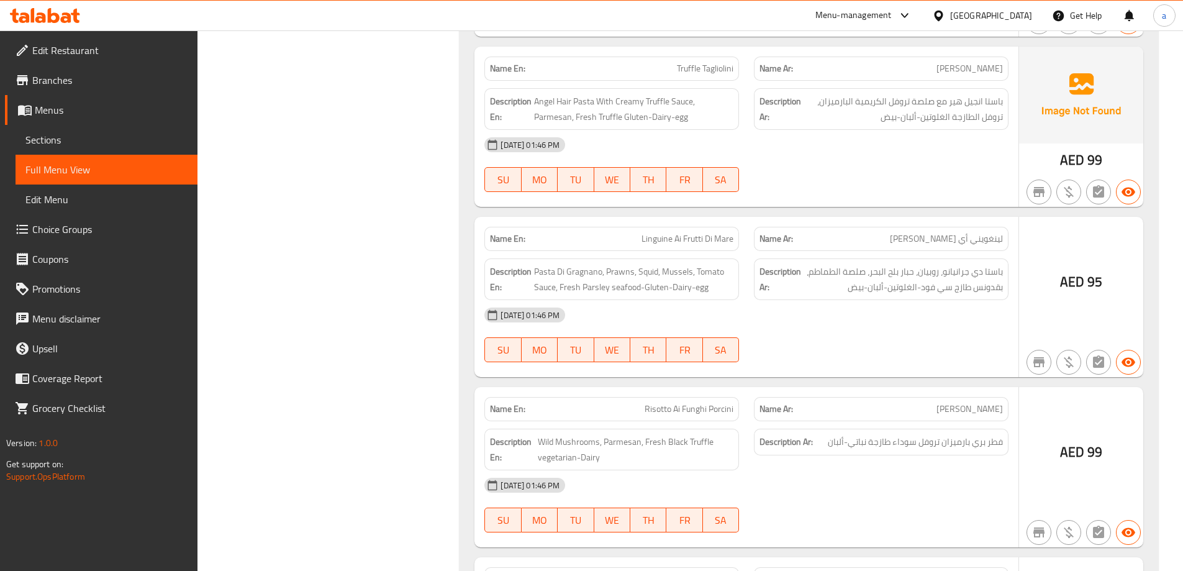
click at [974, 429] on div "Description Ar: فطر بري بارميزان تروفل سوداء طازجة نباتي-ألبان" at bounding box center [881, 442] width 255 height 27
click at [975, 434] on span "فطر بري بارميزان تروفل سوداء طازجة نباتي-ألبان" at bounding box center [915, 442] width 175 height 16
click at [605, 434] on span "Wild Mushrooms, Parmesan, Fresh Black Truffle vegetarian-Dairy" at bounding box center [636, 449] width 196 height 30
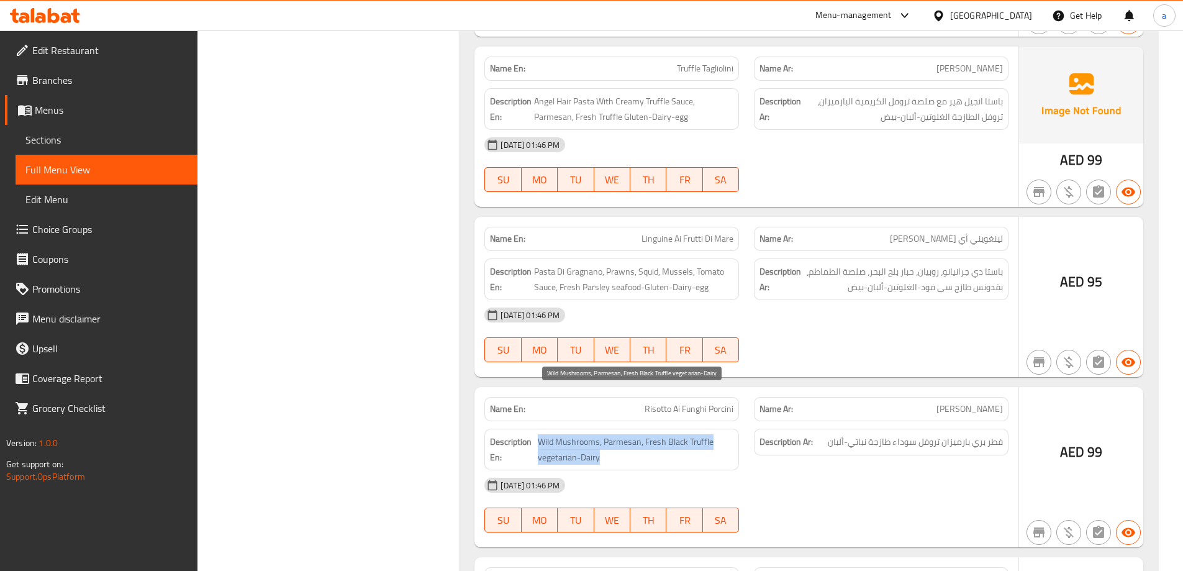
click at [605, 434] on span "Wild Mushrooms, Parmesan, Fresh Black Truffle vegetarian-Dairy" at bounding box center [636, 449] width 196 height 30
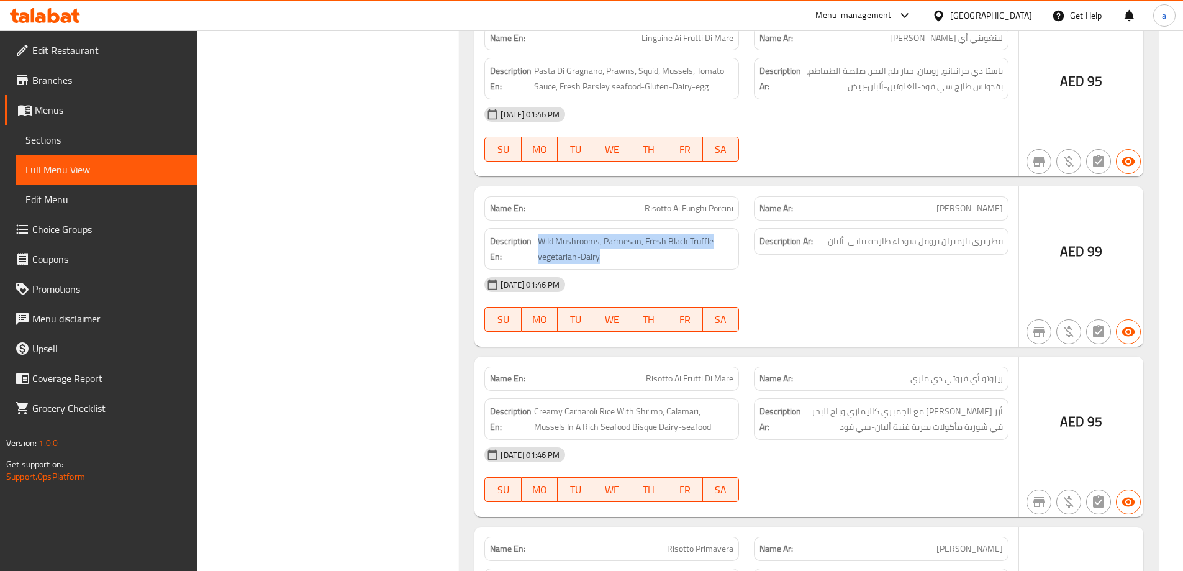
scroll to position [5466, 0]
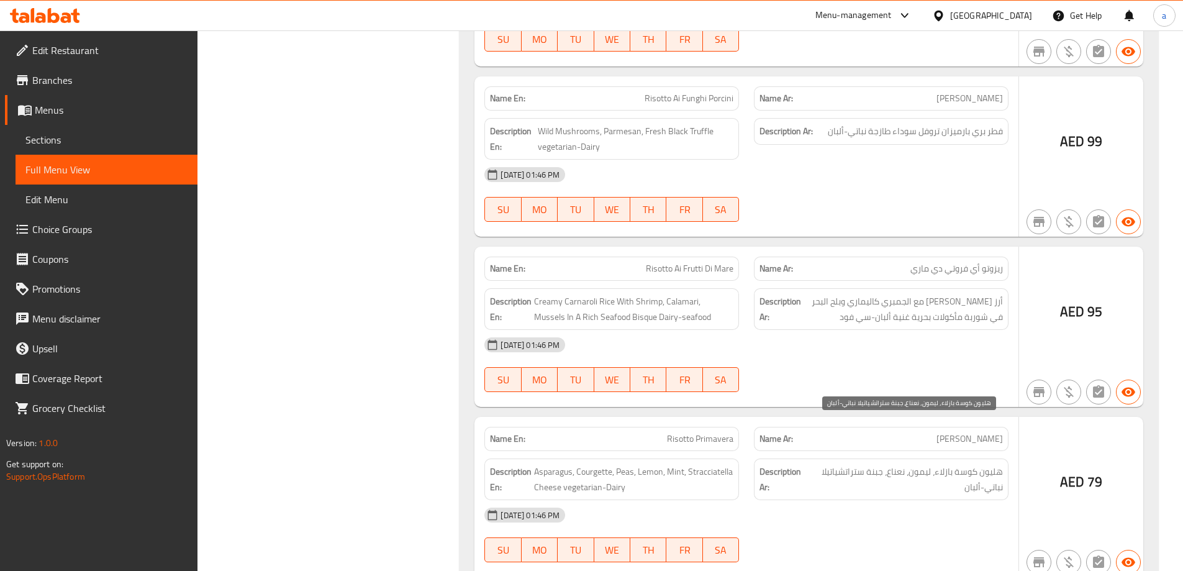
click at [946, 464] on span "هليون كوسة بازلاء، ليمون، نعناع، جبنة ستراتشياتيلا نباتي-ألبان" at bounding box center [906, 479] width 194 height 30
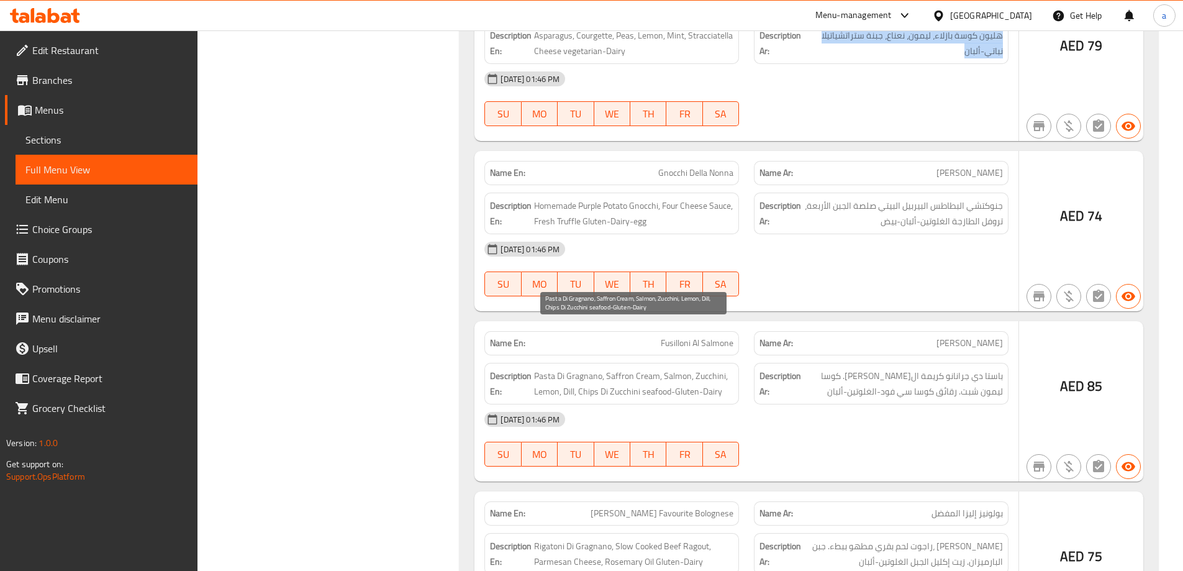
scroll to position [5963, 0]
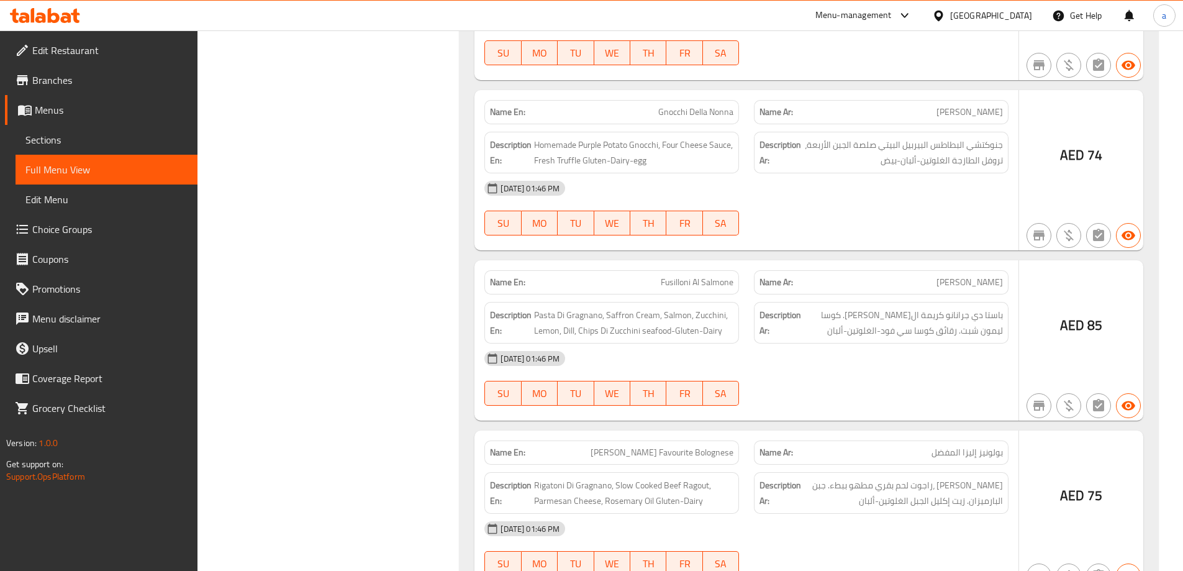
click at [699, 472] on div "Description En: Rigatoni Di Gragnano, Slow Cooked Beef Ragout, Parmesan Cheese,…" at bounding box center [612, 493] width 255 height 42
click at [699, 478] on span "Rigatoni Di Gragnano, Slow Cooked Beef Ragout, Parmesan Cheese, Rosemary Oil Gl…" at bounding box center [633, 493] width 199 height 30
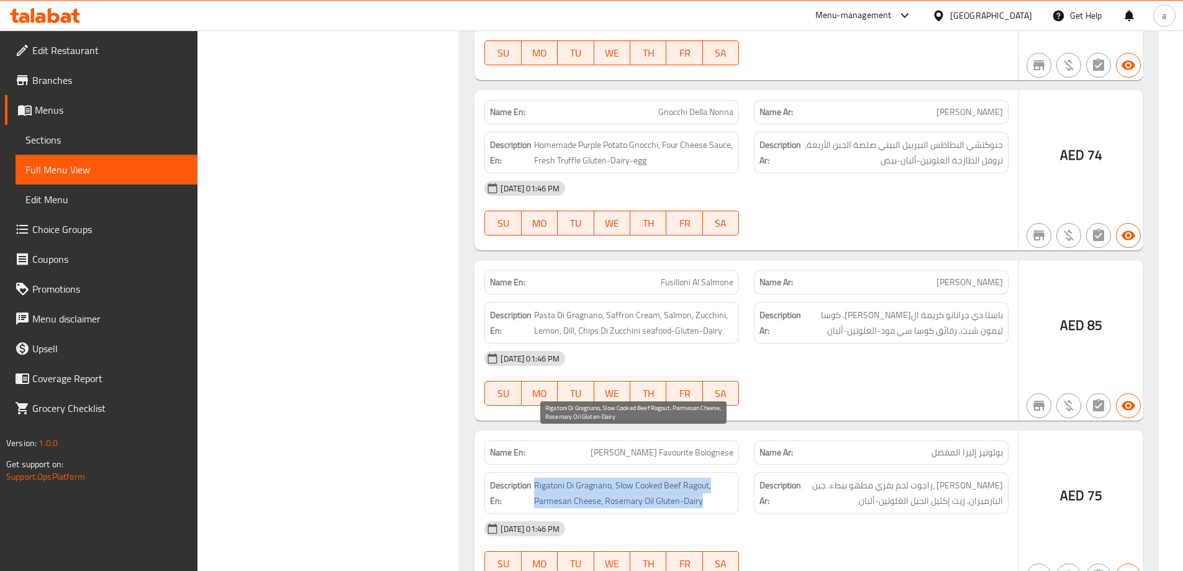
click at [698, 478] on span "Rigatoni Di Gragnano, Slow Cooked Beef Ragout, Parmesan Cheese, Rosemary Oil Gl…" at bounding box center [633, 493] width 199 height 30
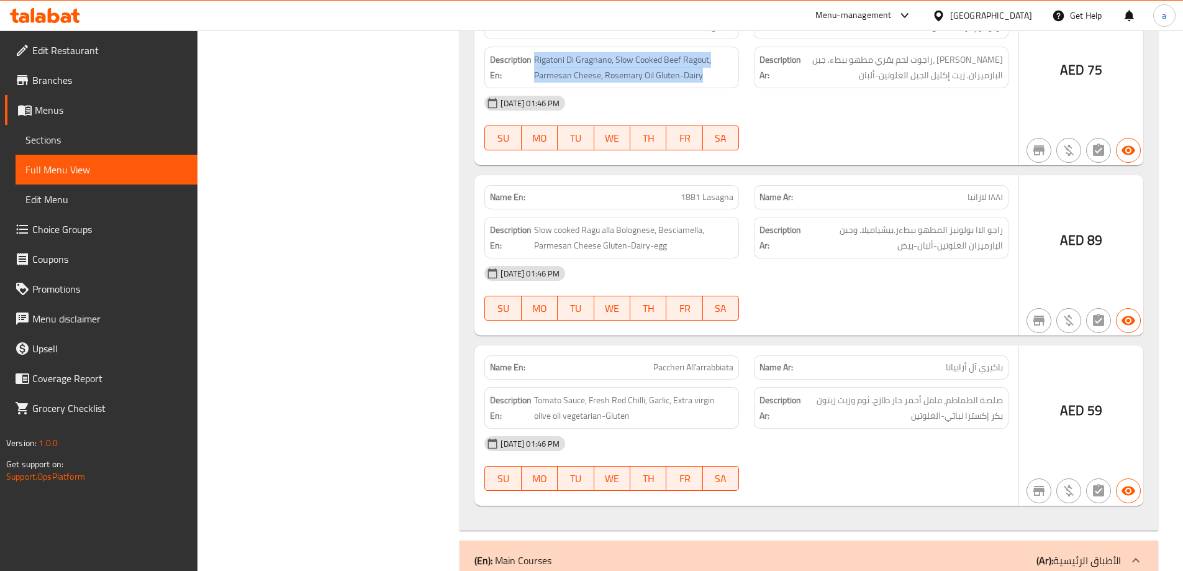
scroll to position [6398, 0]
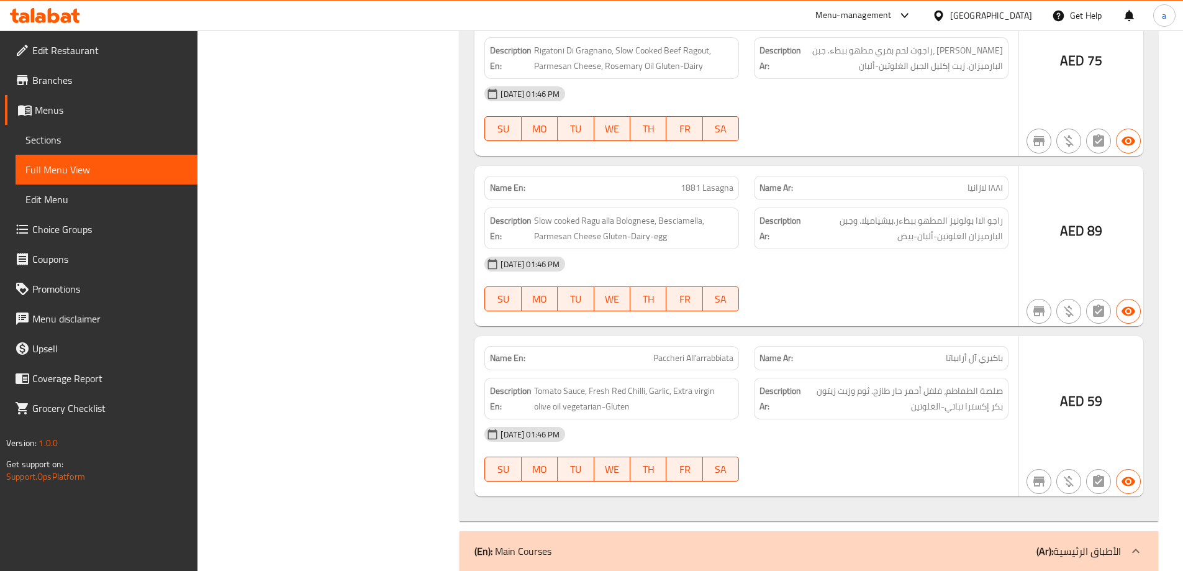
click at [649, 378] on div "Description En: Tomato Sauce, Fresh Red Chilli, Garlic, Extra virgin olive oil …" at bounding box center [612, 399] width 255 height 42
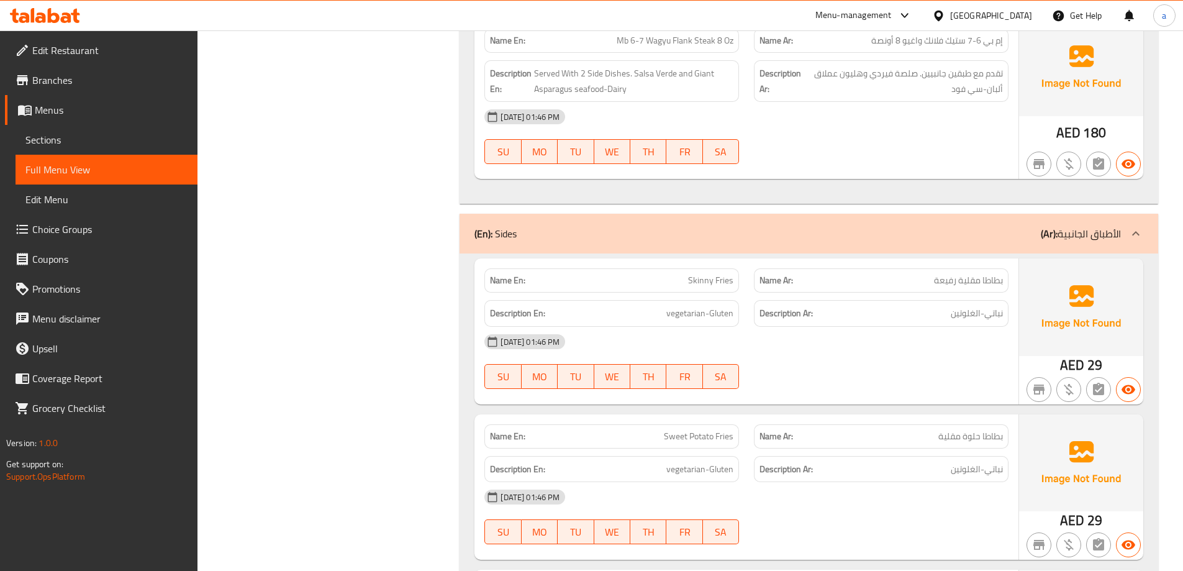
scroll to position [8386, 0]
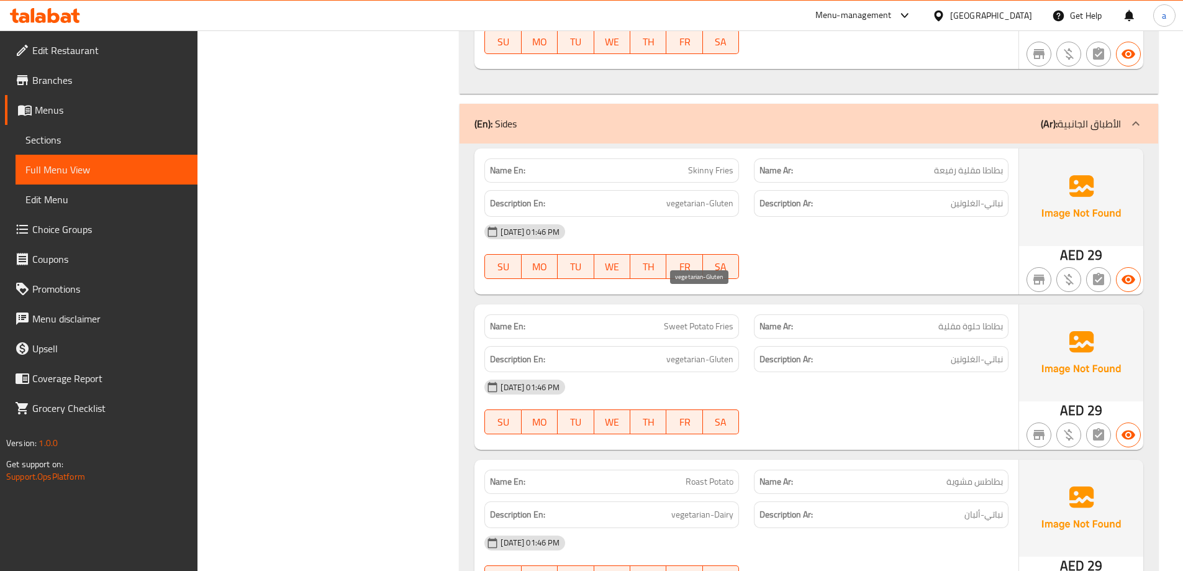
click at [720, 352] on span "vegetarian-Gluten" at bounding box center [700, 360] width 67 height 16
click at [706, 507] on span "vegetarian-Dairy" at bounding box center [702, 515] width 62 height 16
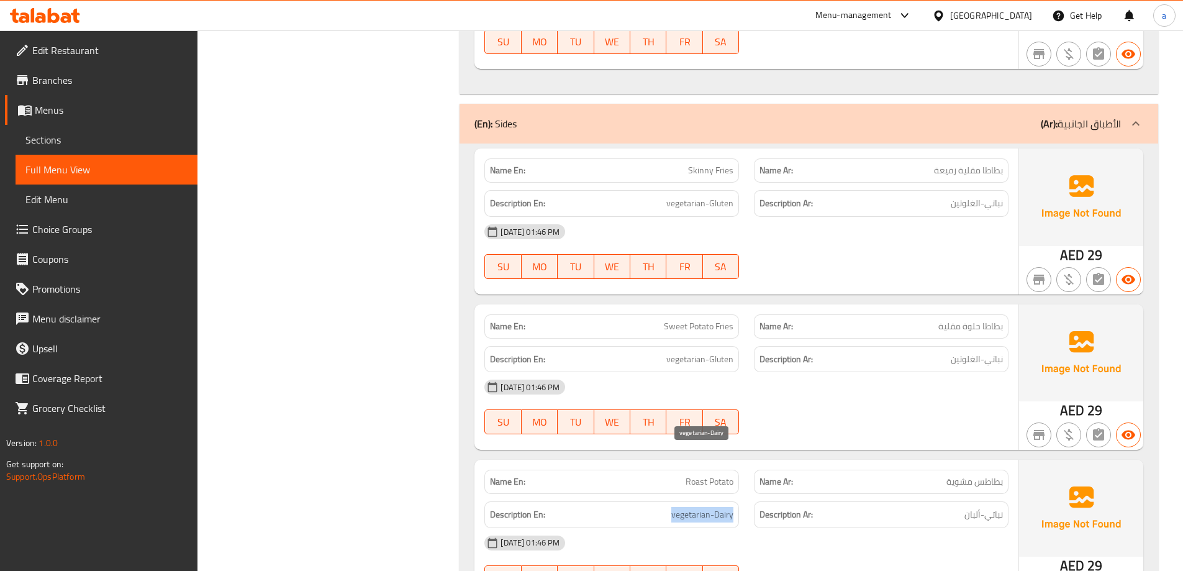
click at [706, 507] on span "vegetarian-Dairy" at bounding box center [702, 515] width 62 height 16
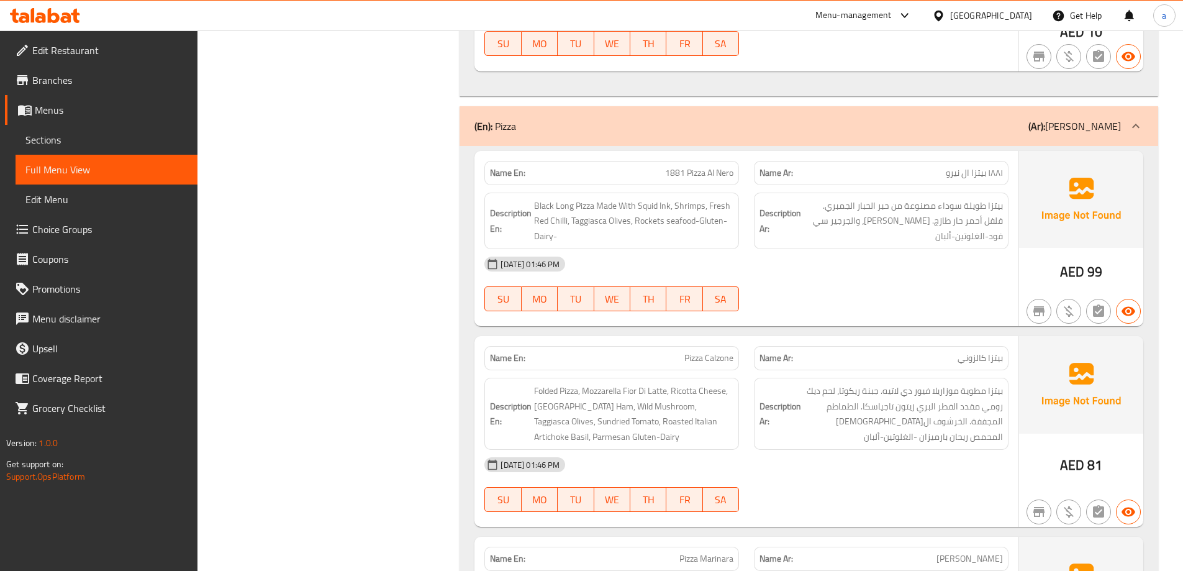
scroll to position [9566, 0]
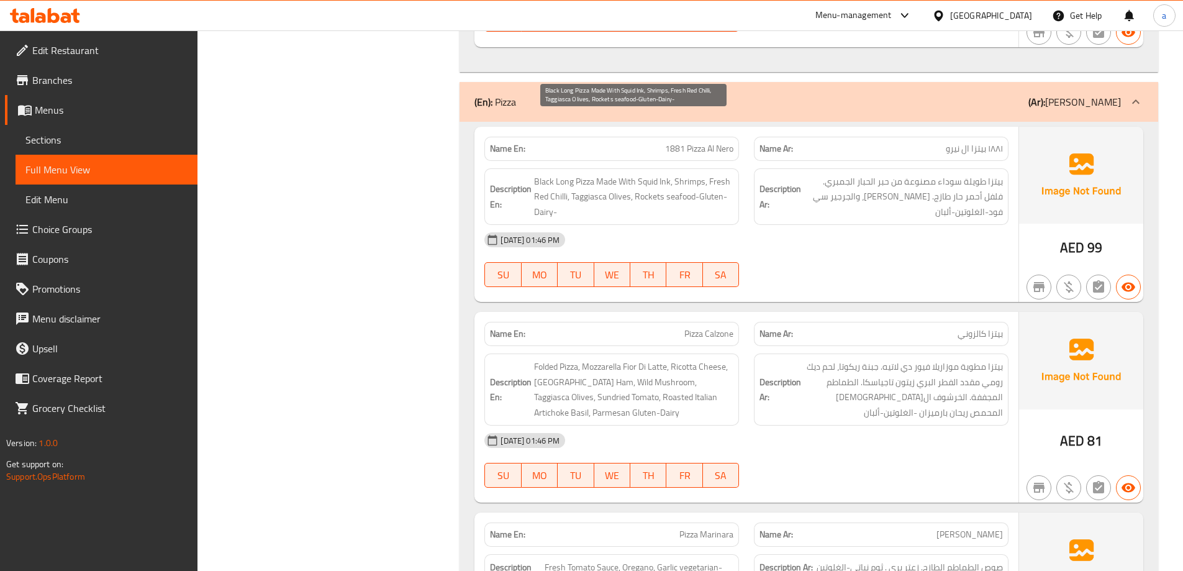
click at [645, 174] on span "Black Long Pizza Made With Squid Ink, Shrimps, Fresh Red Chilli, Taggiasca Oliv…" at bounding box center [633, 197] width 199 height 46
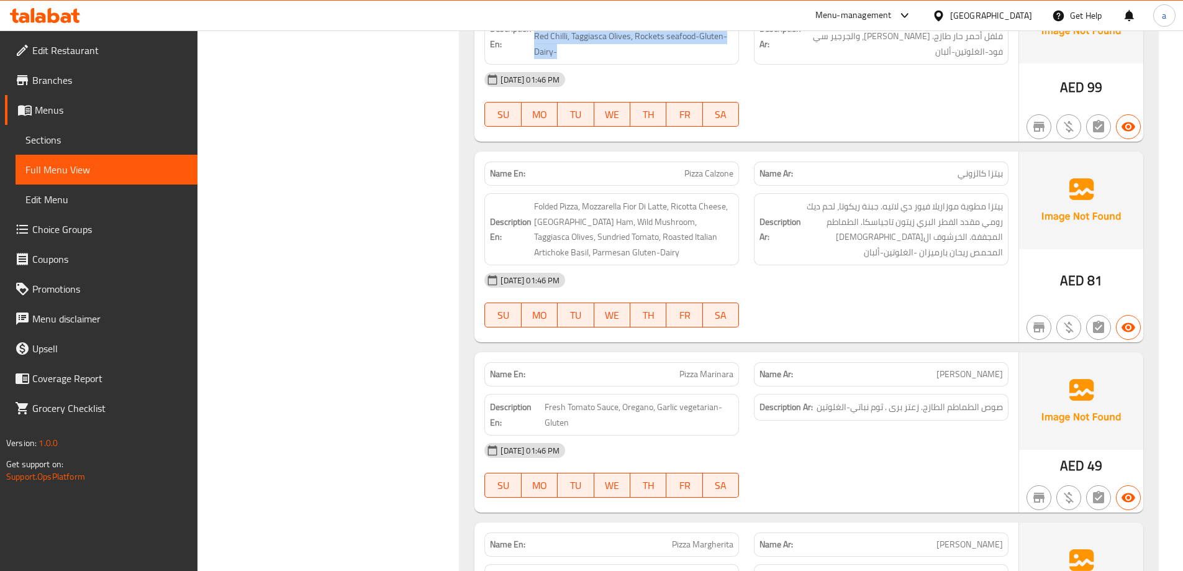
scroll to position [9814, 0]
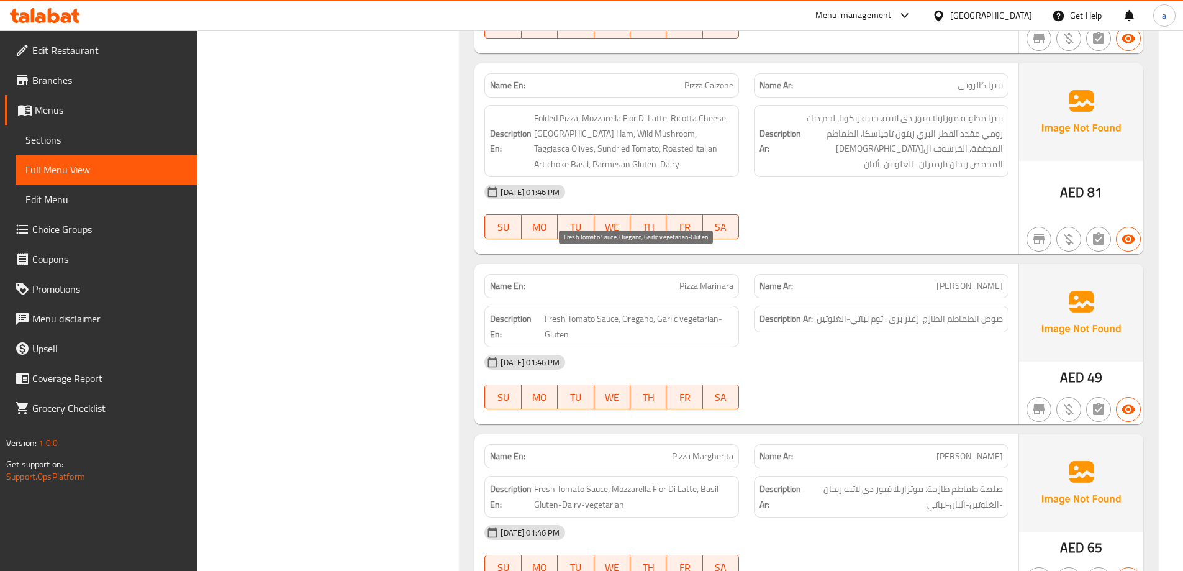
click at [718, 311] on span "Fresh Tomato Sauce, Oregano, Garlic vegetarian-Gluten" at bounding box center [639, 326] width 189 height 30
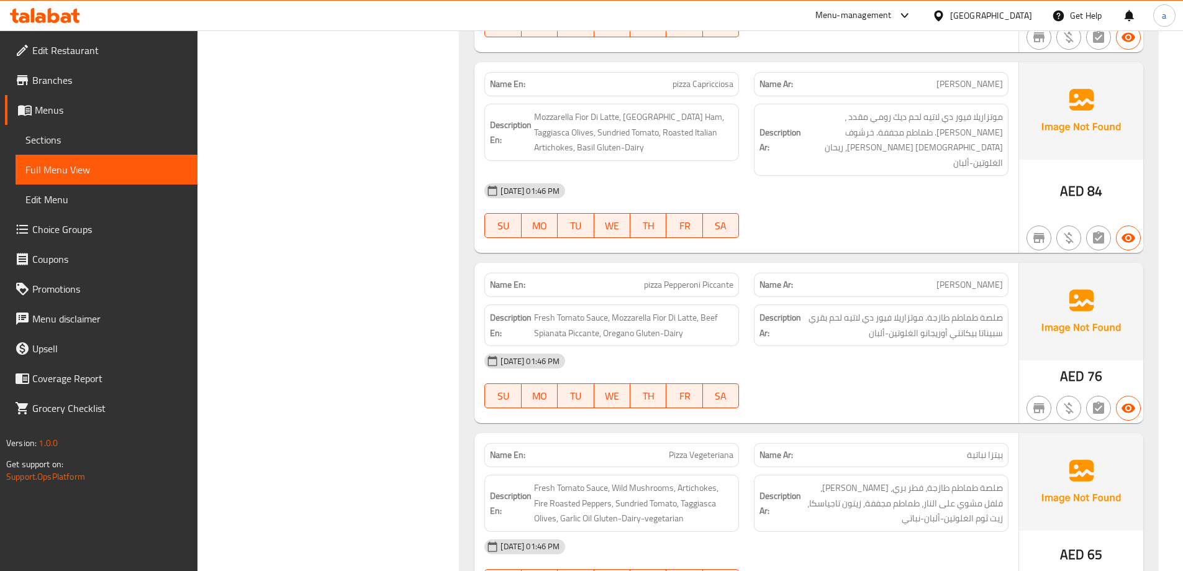
scroll to position [10911, 0]
